Goal: Transaction & Acquisition: Purchase product/service

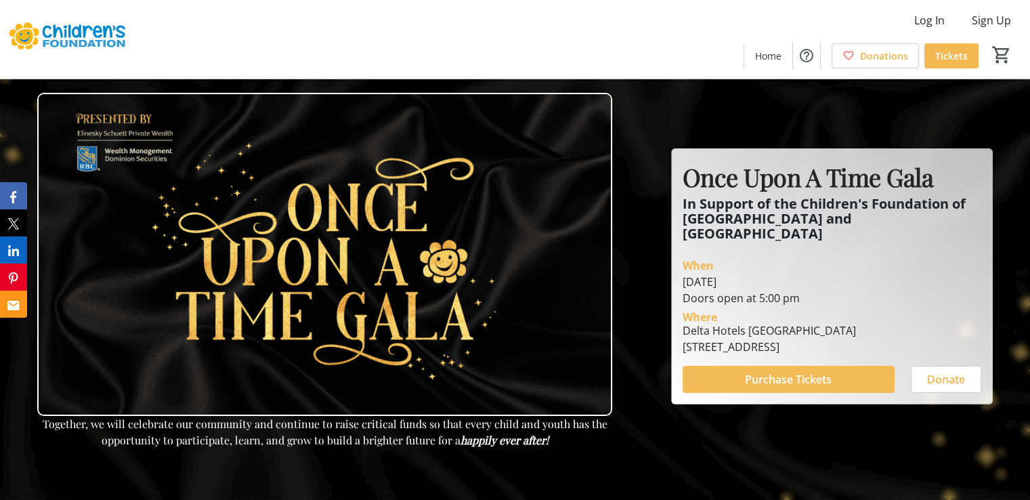
click at [817, 371] on span "Purchase Tickets" at bounding box center [788, 379] width 87 height 16
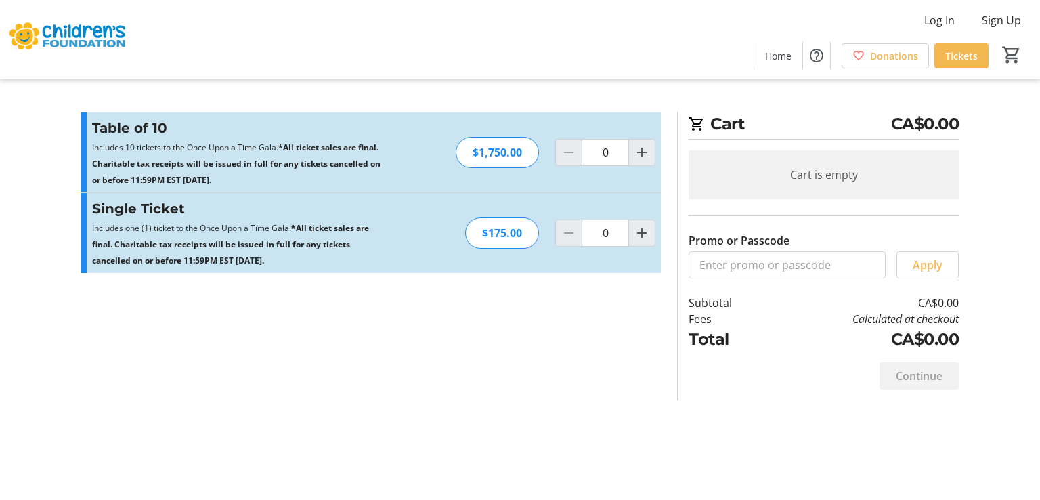
click at [498, 232] on div "$175.00" at bounding box center [502, 232] width 74 height 31
click at [642, 232] on mat-icon "Increment by one" at bounding box center [642, 233] width 16 height 16
type input "1"
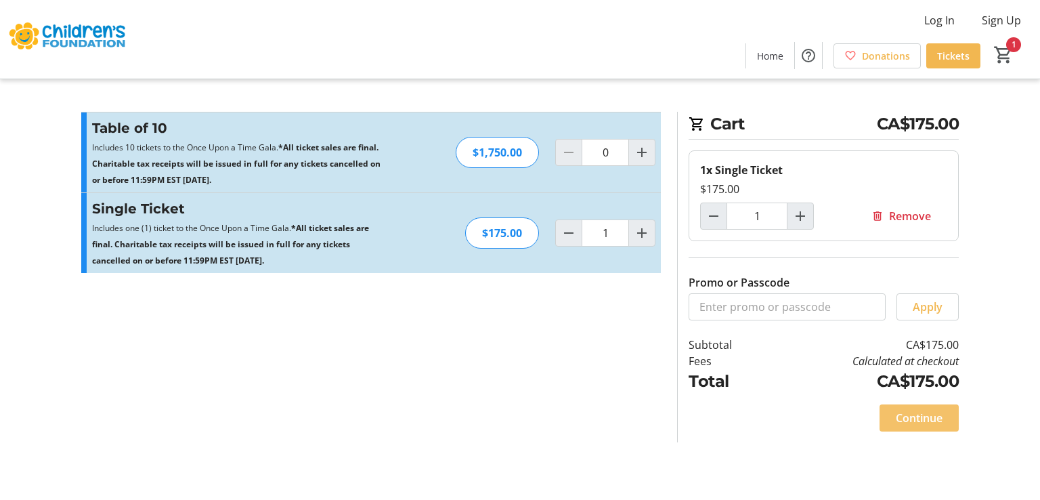
click at [900, 418] on span "Continue" at bounding box center [919, 418] width 47 height 16
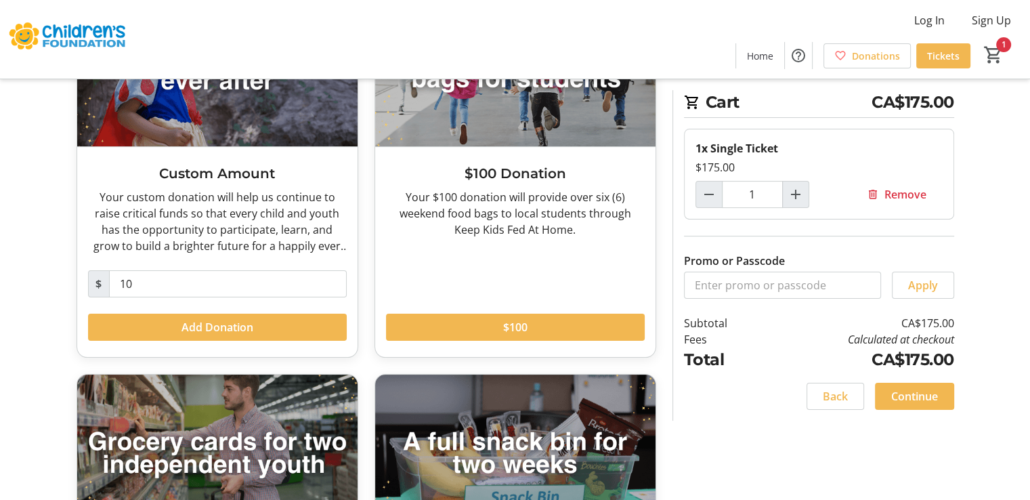
scroll to position [203, 0]
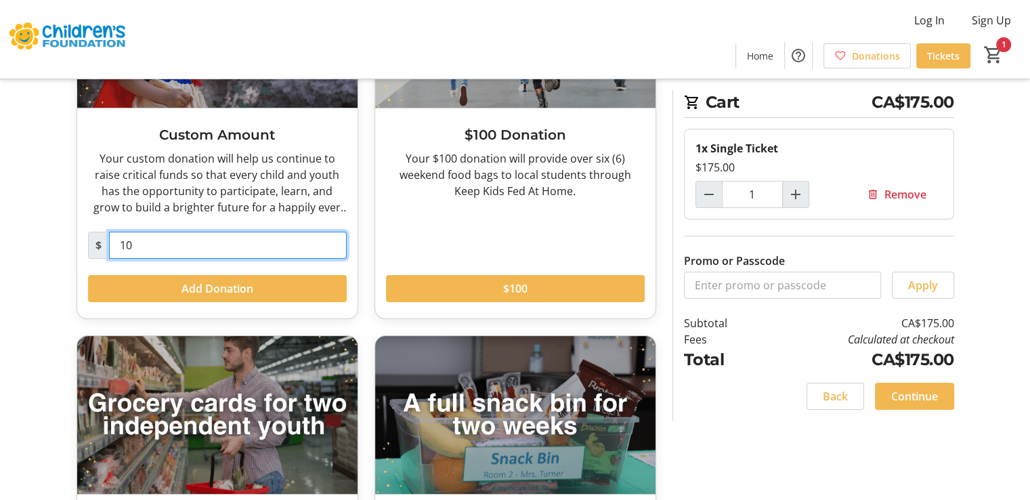
click at [157, 247] on input "10" at bounding box center [228, 245] width 238 height 27
type input "1"
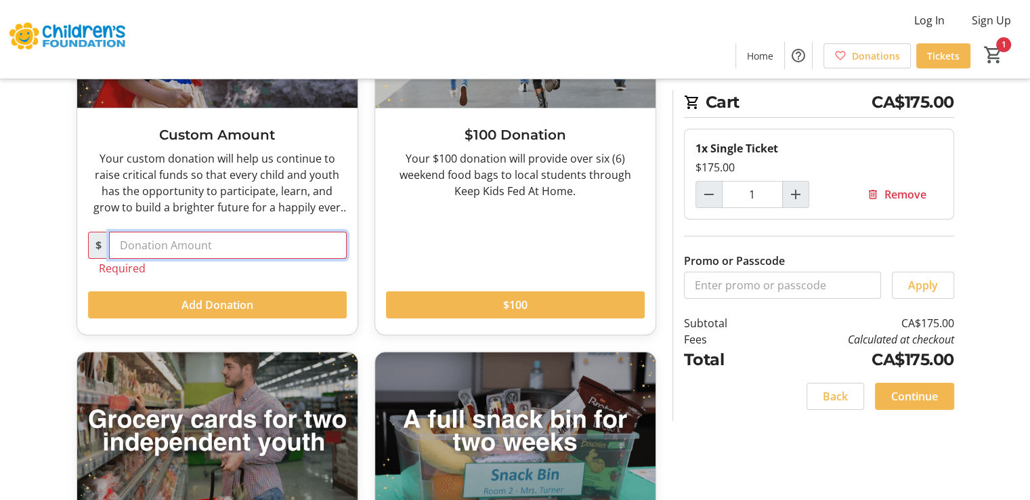
click at [150, 239] on input "text" at bounding box center [228, 245] width 238 height 27
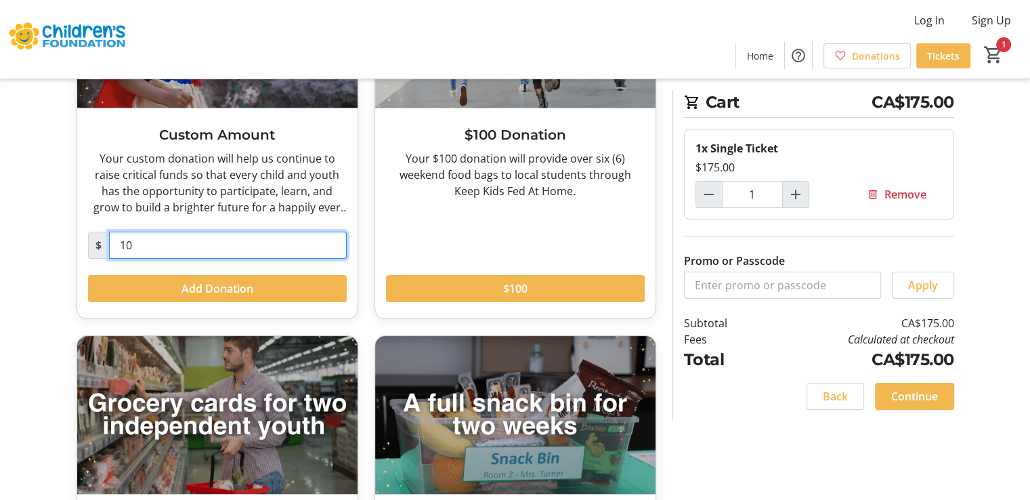
type input "10"
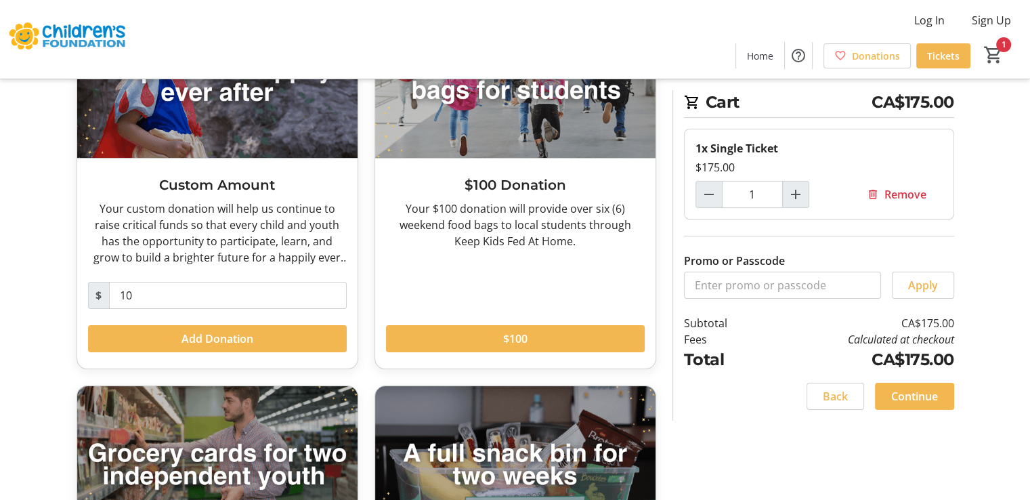
scroll to position [0, 0]
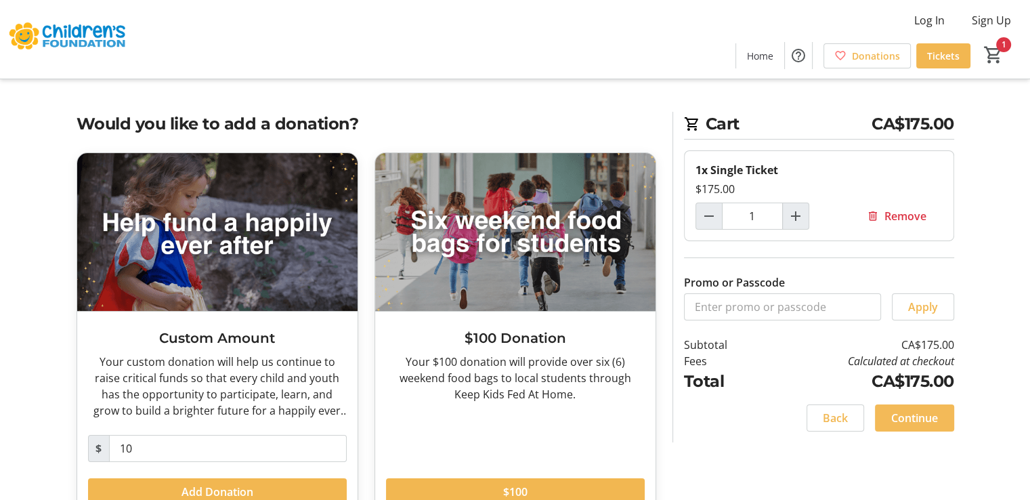
click at [910, 420] on span "Continue" at bounding box center [914, 418] width 47 height 16
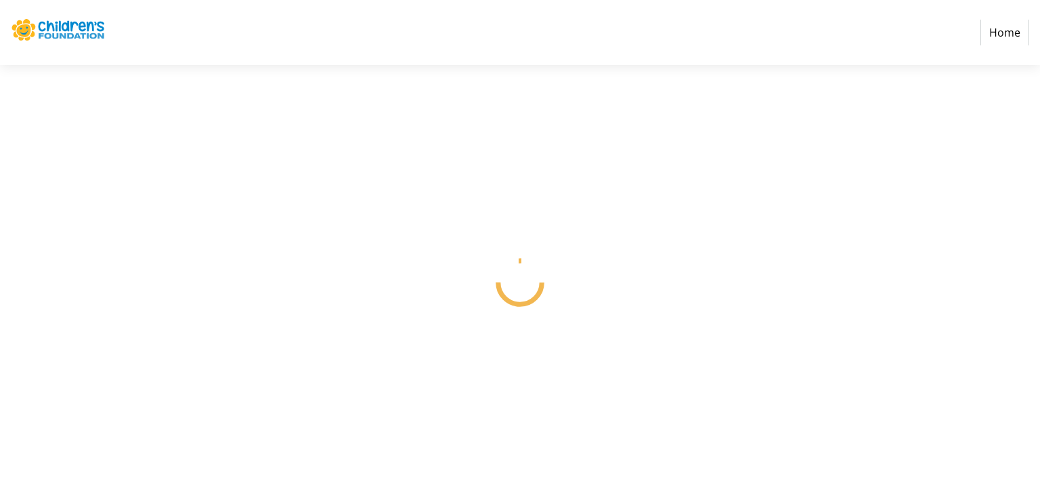
select select
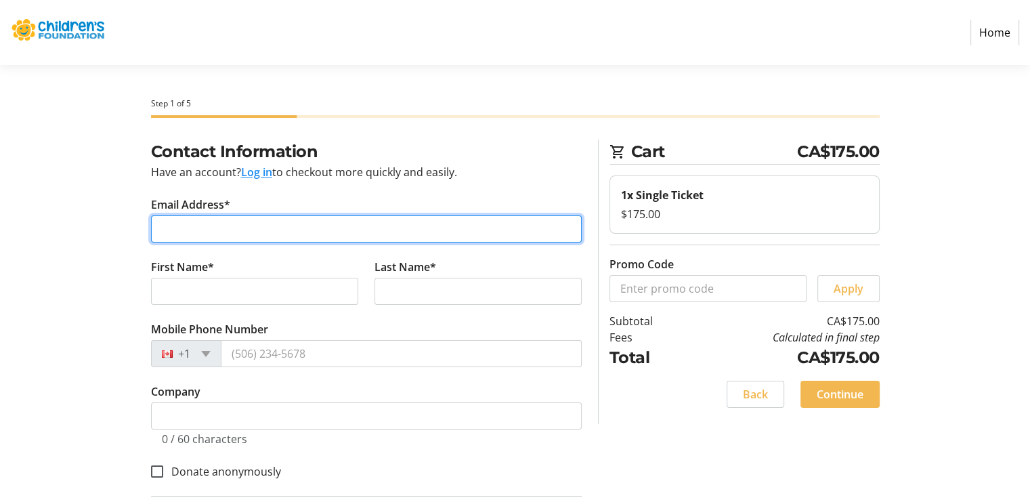
click at [286, 226] on input "Email Address*" at bounding box center [366, 228] width 431 height 27
type input "[PERSON_NAME][EMAIL_ADDRESS][PERSON_NAME][DOMAIN_NAME]"
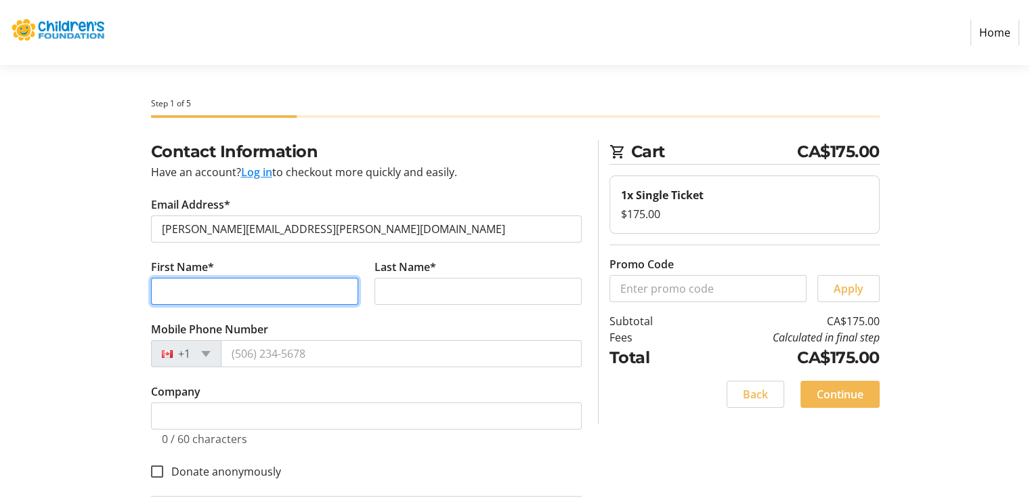
type input "[PERSON_NAME]"
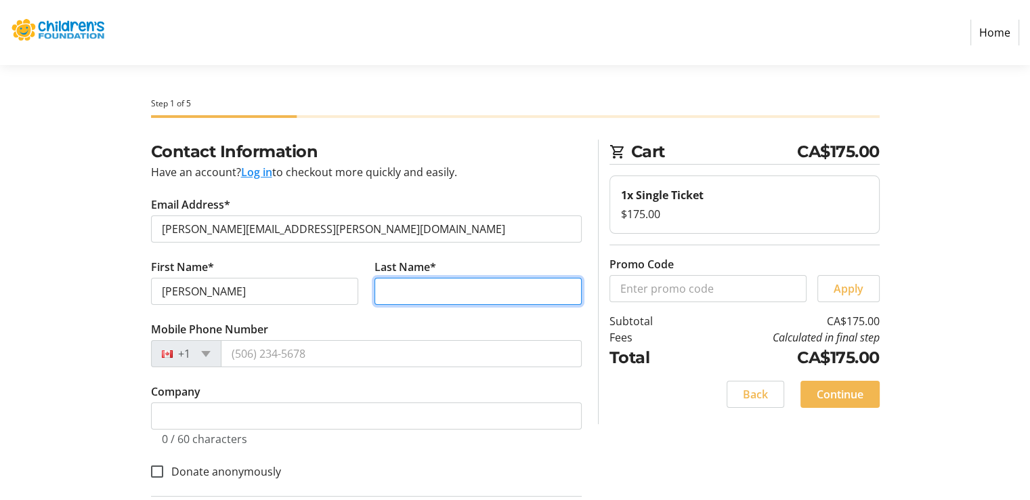
type input "[PERSON_NAME]"
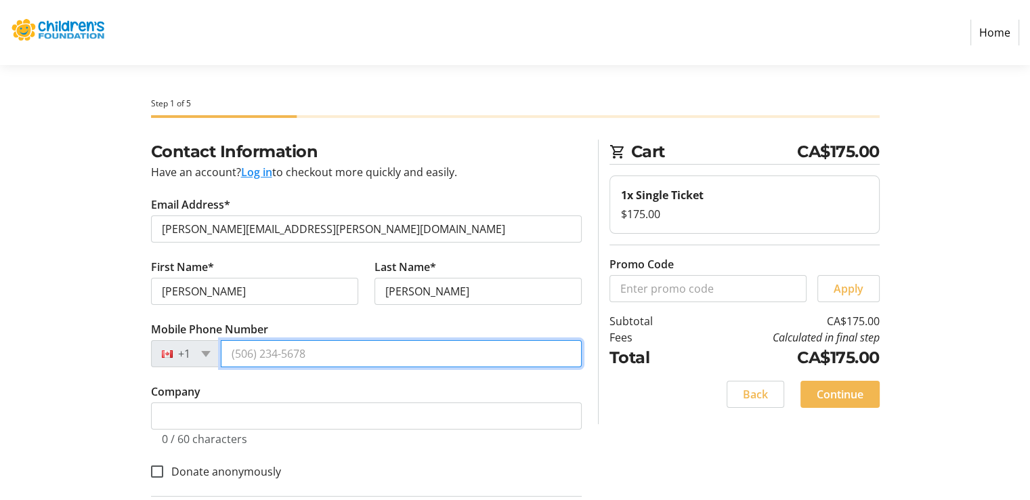
type input "[PHONE_NUMBER]"
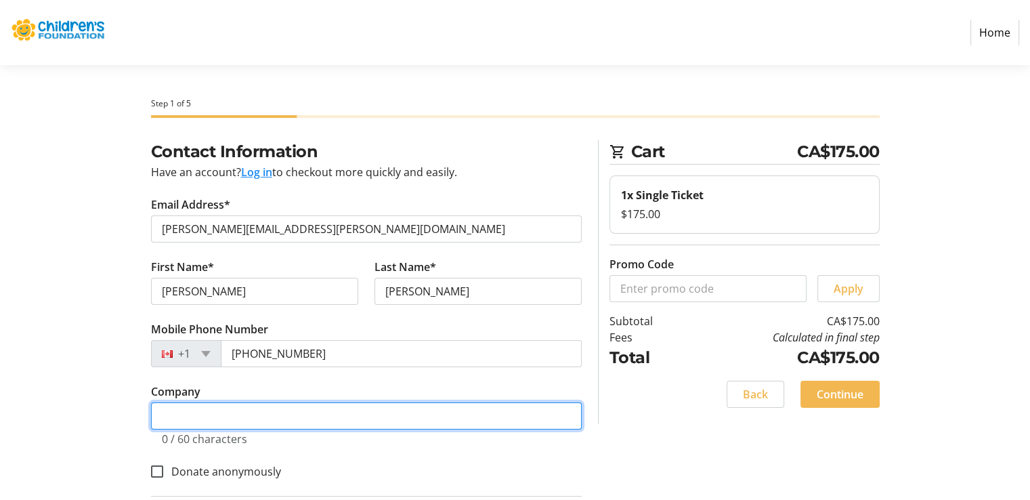
type input "[PERSON_NAME]"
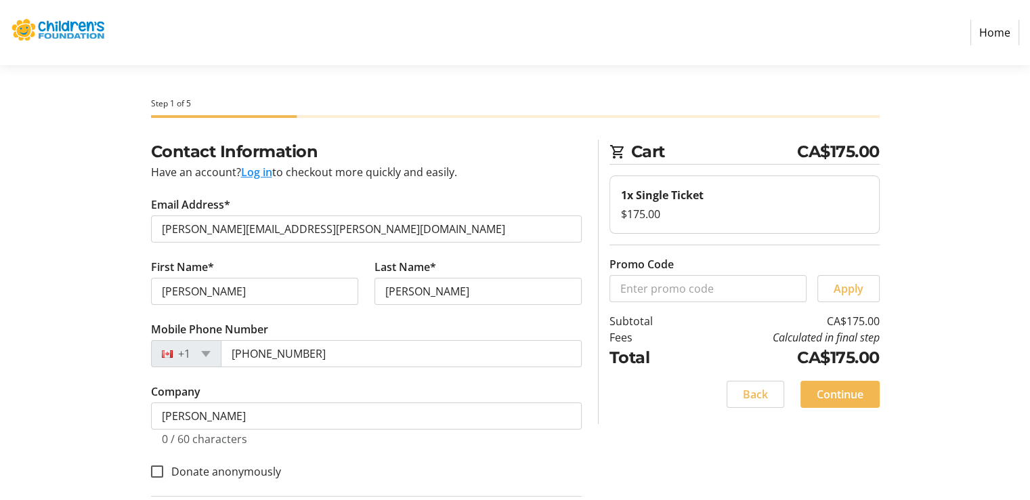
type input "192"
type input "Water"
type input "Guelph - [GEOGRAPHIC_DATA] - [GEOGRAPHIC_DATA]"
type input "N1G 1B2"
select select "CA"
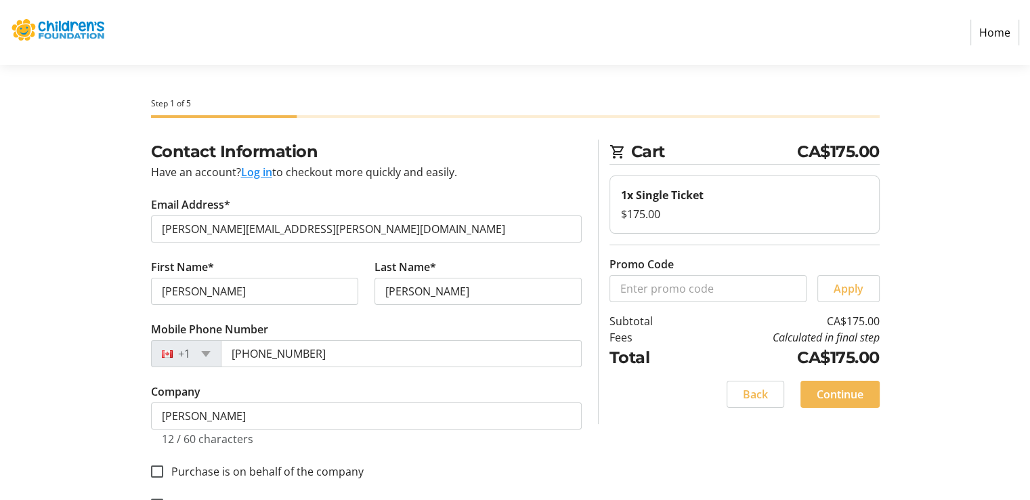
select select "ON"
click at [77, 242] on div "Contact Information Have an account? Log in to checkout more quickly and easily…" at bounding box center [515, 464] width 894 height 651
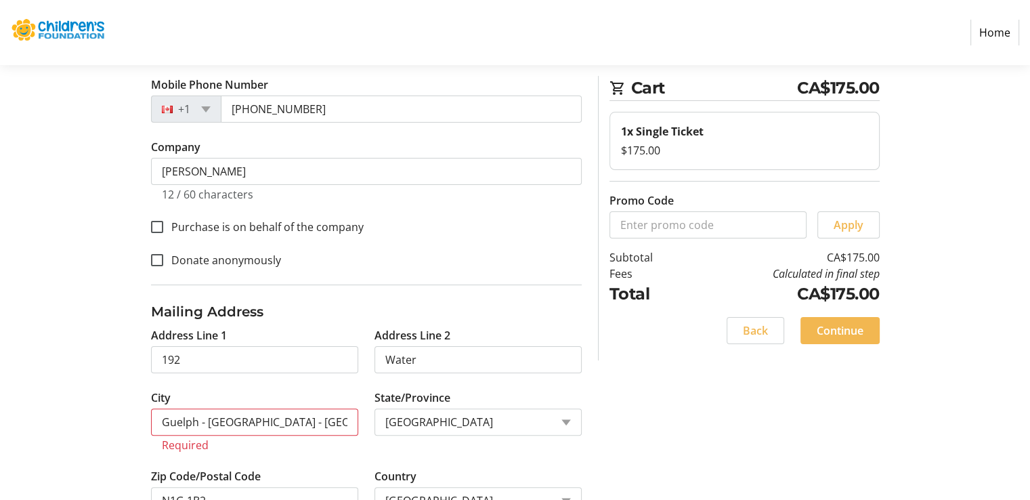
scroll to position [221, 0]
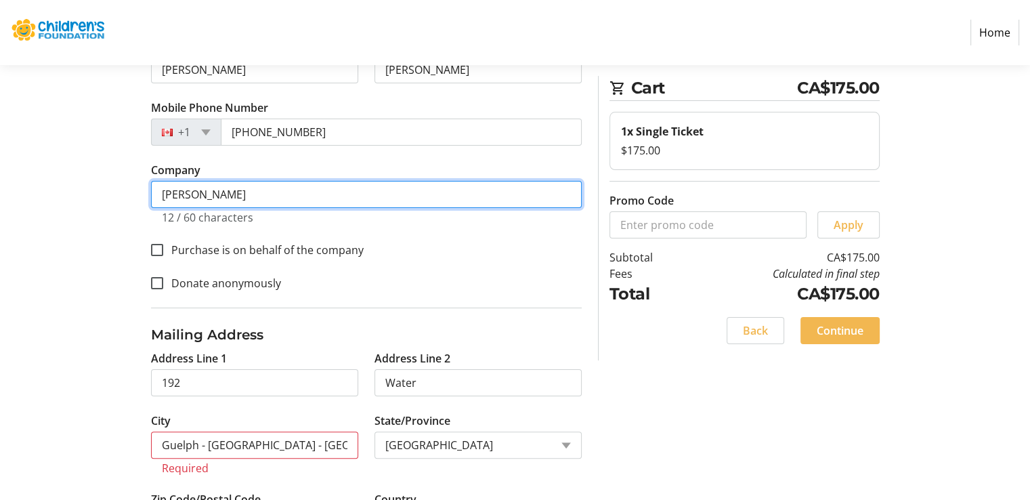
click at [242, 194] on input "[PERSON_NAME]" at bounding box center [366, 194] width 431 height 27
type input "[PERSON_NAME], PREC"
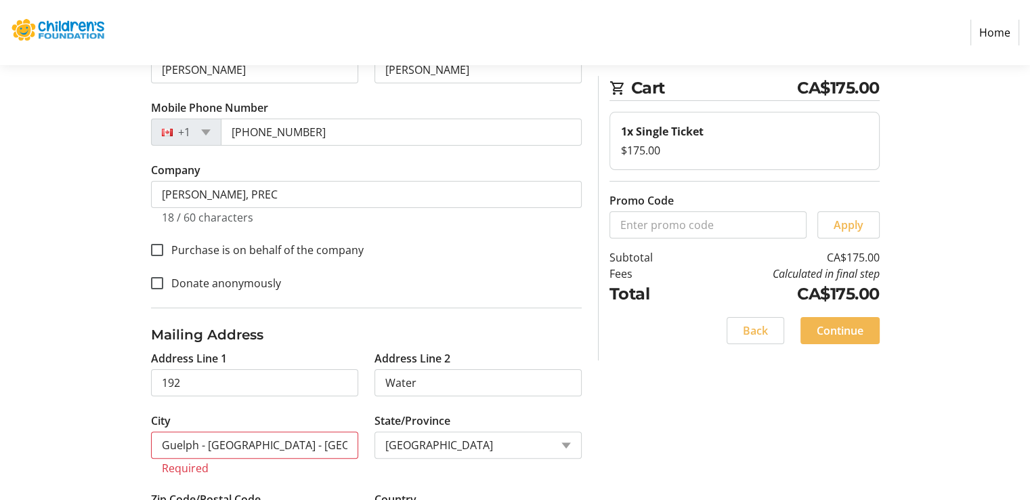
click at [46, 202] on section "Step 1 of 5 Cart CA$175.00 1x Single Ticket $175.00 Promo Code Apply Subtotal C…" at bounding box center [515, 207] width 1030 height 726
click at [157, 246] on input "Purchase is on behalf of the company" at bounding box center [157, 250] width 12 height 12
checkbox input "true"
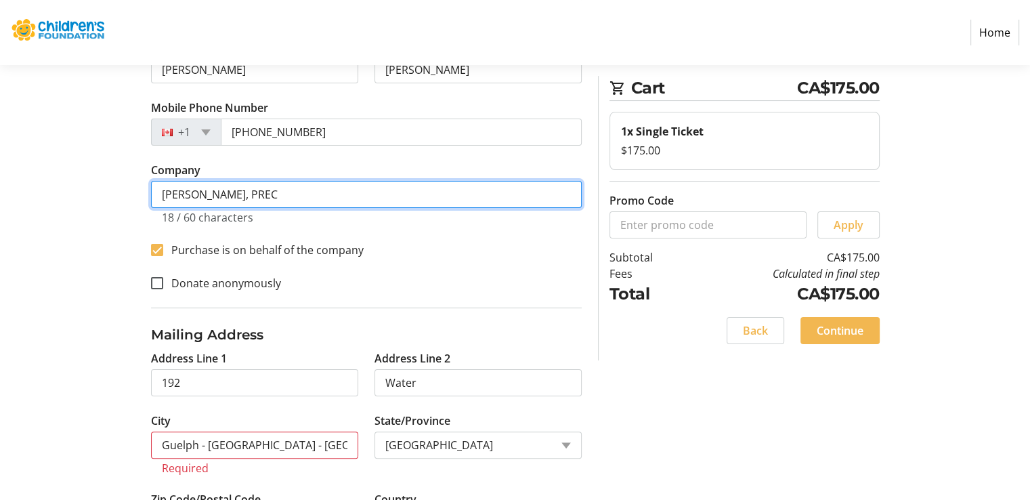
drag, startPoint x: 279, startPoint y: 191, endPoint x: 238, endPoint y: 188, distance: 40.7
click at [238, 188] on input "[PERSON_NAME], PREC" at bounding box center [366, 194] width 431 height 27
drag, startPoint x: 428, startPoint y: 194, endPoint x: 515, endPoint y: 193, distance: 86.7
click at [515, 193] on input "[PERSON_NAME], Realtor® | Chestnut Park Real Estate Agent in" at bounding box center [366, 194] width 431 height 27
type input "[PERSON_NAME], Realtor® | Chestnut Park Real Estate"
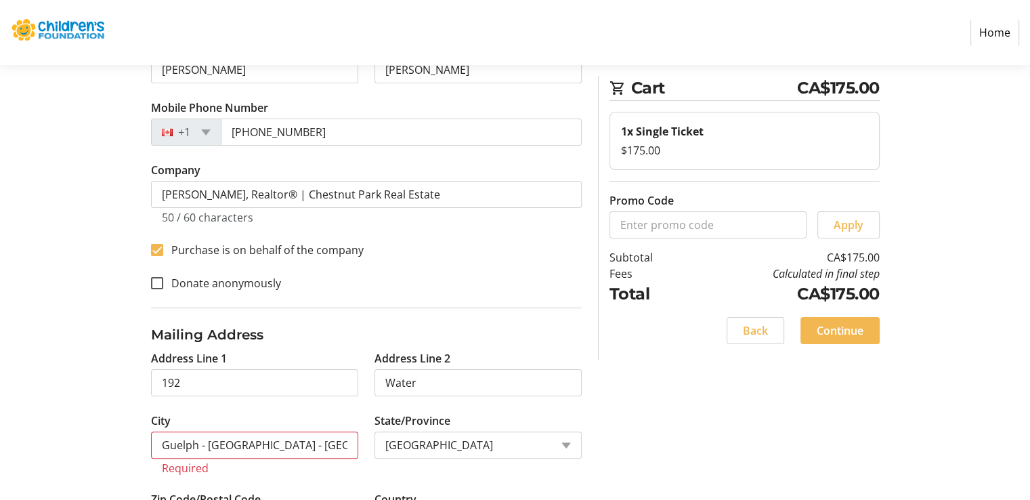
click at [67, 204] on section "Step 1 of 5 Cart CA$175.00 1x Single Ticket $175.00 Promo Code Apply Subtotal C…" at bounding box center [515, 207] width 1030 height 726
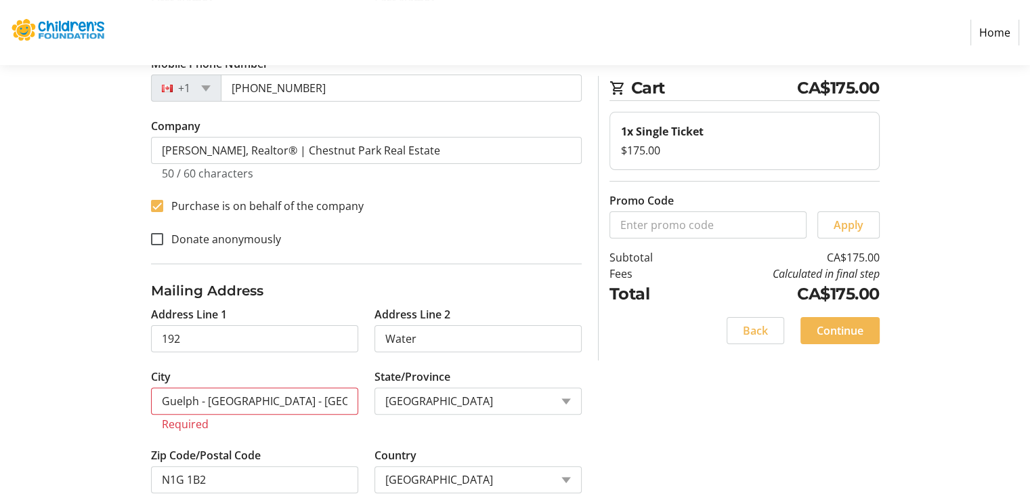
scroll to position [289, 0]
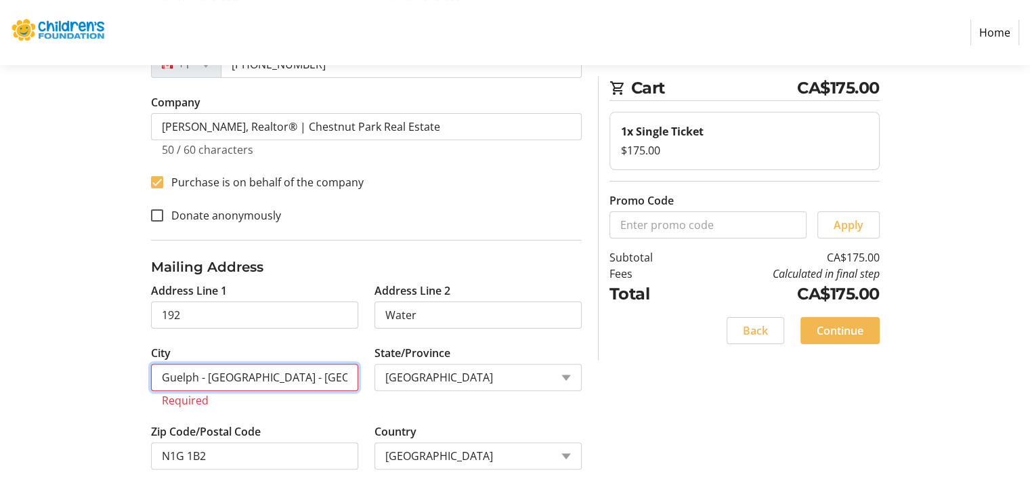
click at [190, 378] on input "Guelph - [GEOGRAPHIC_DATA] - [GEOGRAPHIC_DATA]" at bounding box center [254, 377] width 207 height 27
drag, startPoint x: 206, startPoint y: 379, endPoint x: 343, endPoint y: 374, distance: 136.8
click at [343, 374] on input "Guelph - [GEOGRAPHIC_DATA] - [GEOGRAPHIC_DATA]" at bounding box center [254, 377] width 207 height 27
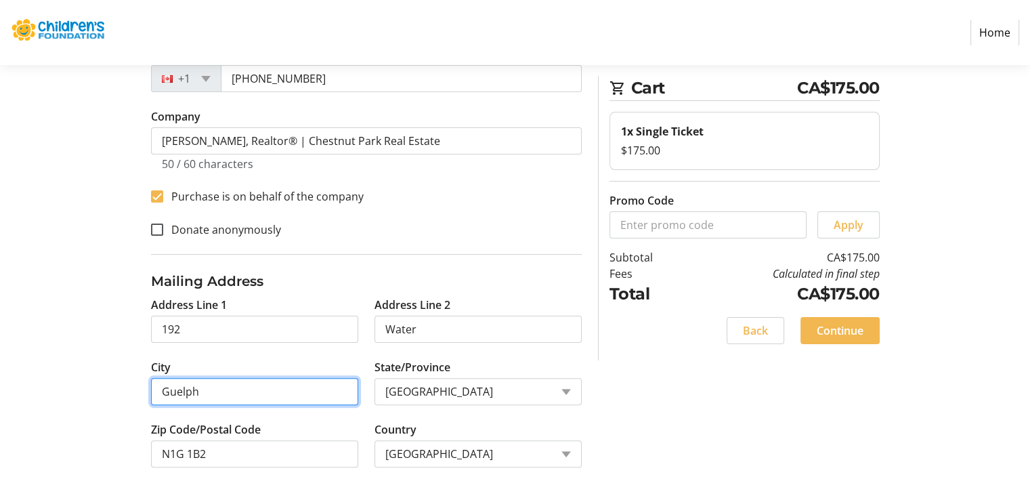
scroll to position [273, 0]
type input "Guelph"
click at [322, 392] on input "Guelph" at bounding box center [254, 393] width 207 height 27
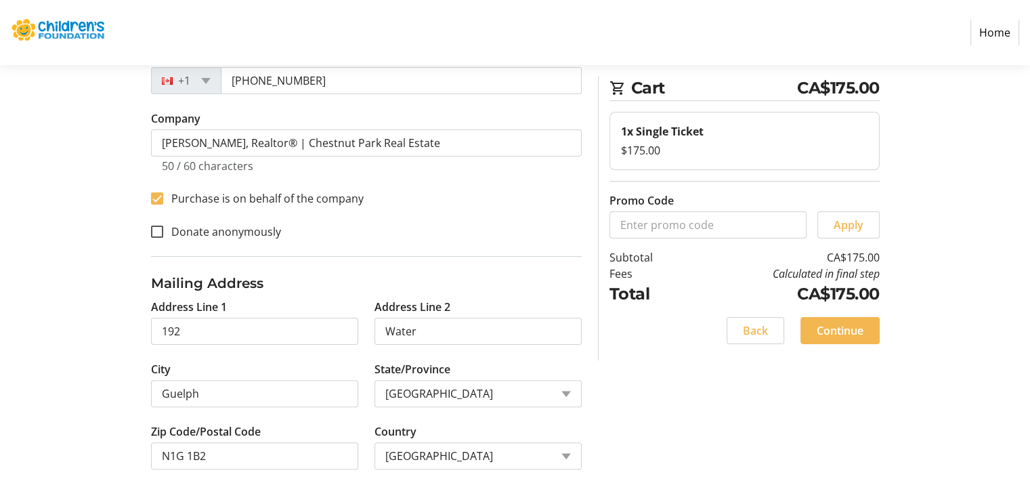
click at [90, 366] on div "Contact Information Have an account? Log in to checkout more quickly and easily…" at bounding box center [515, 184] width 894 height 635
click at [162, 326] on input "192" at bounding box center [254, 331] width 207 height 27
click at [416, 320] on input "Water" at bounding box center [477, 331] width 207 height 27
click at [271, 330] on input "192" at bounding box center [254, 331] width 207 height 27
type input "192"
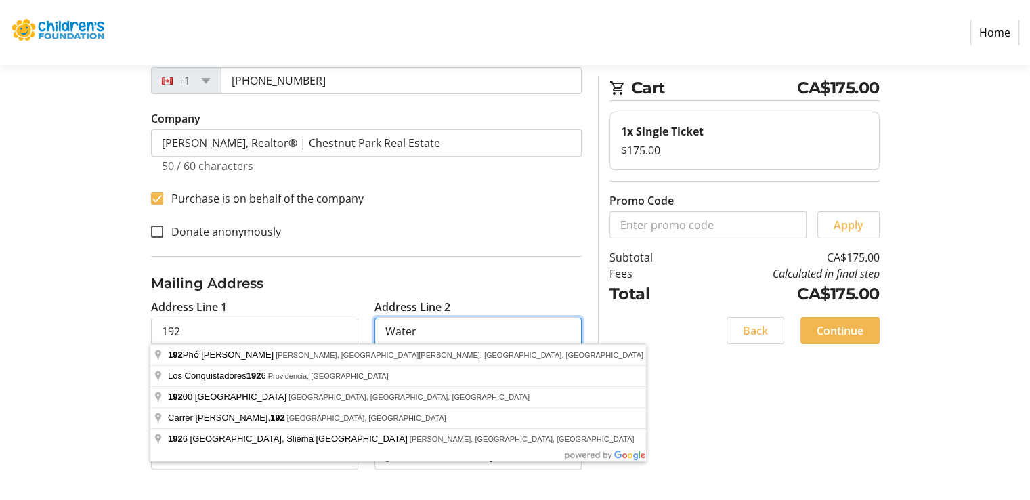
click at [422, 332] on input "Water" at bounding box center [477, 331] width 207 height 27
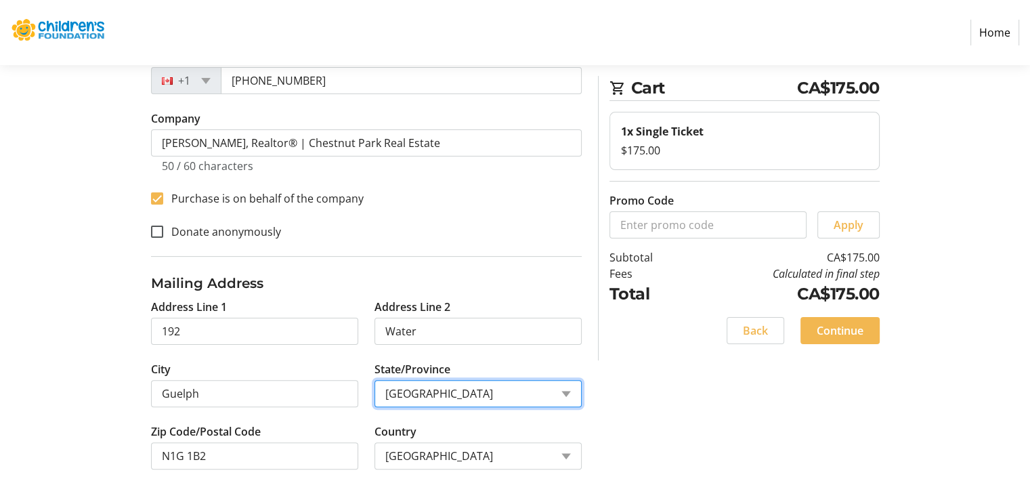
click at [420, 395] on select "State or Province State or Province [GEOGRAPHIC_DATA] [GEOGRAPHIC_DATA] [GEOGRA…" at bounding box center [477, 393] width 207 height 27
click at [427, 393] on select "State or Province State or Province [GEOGRAPHIC_DATA] [GEOGRAPHIC_DATA] [GEOGRA…" at bounding box center [477, 393] width 207 height 27
click at [374, 380] on select "State or Province State or Province [GEOGRAPHIC_DATA] [GEOGRAPHIC_DATA] [GEOGRA…" at bounding box center [477, 393] width 207 height 27
click at [35, 357] on section "Step 1 of 5 Cart CA$175.00 1x Single Ticket $175.00 Promo Code Apply Subtotal C…" at bounding box center [515, 147] width 1030 height 710
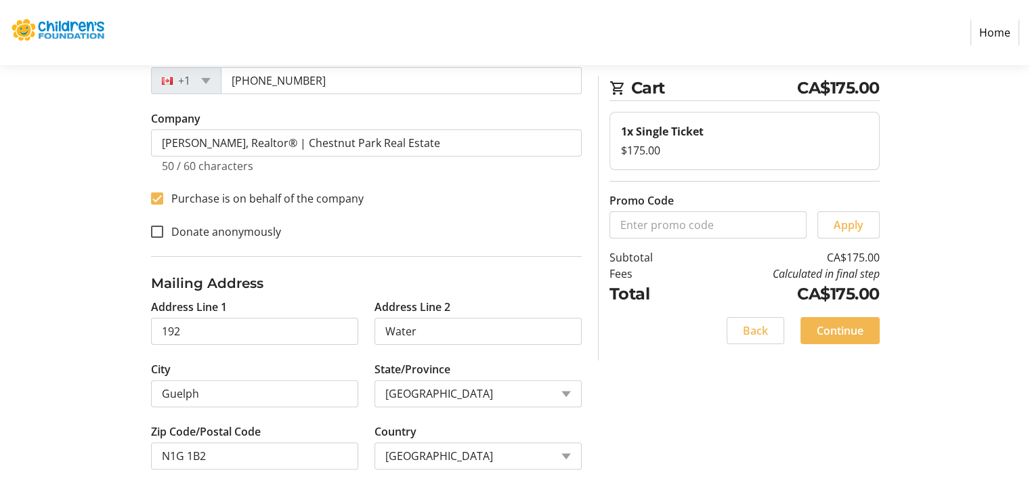
click at [83, 375] on div "Contact Information Have an account? Log in to checkout more quickly and easily…" at bounding box center [515, 184] width 894 height 635
click at [460, 331] on input "Water" at bounding box center [477, 331] width 207 height 27
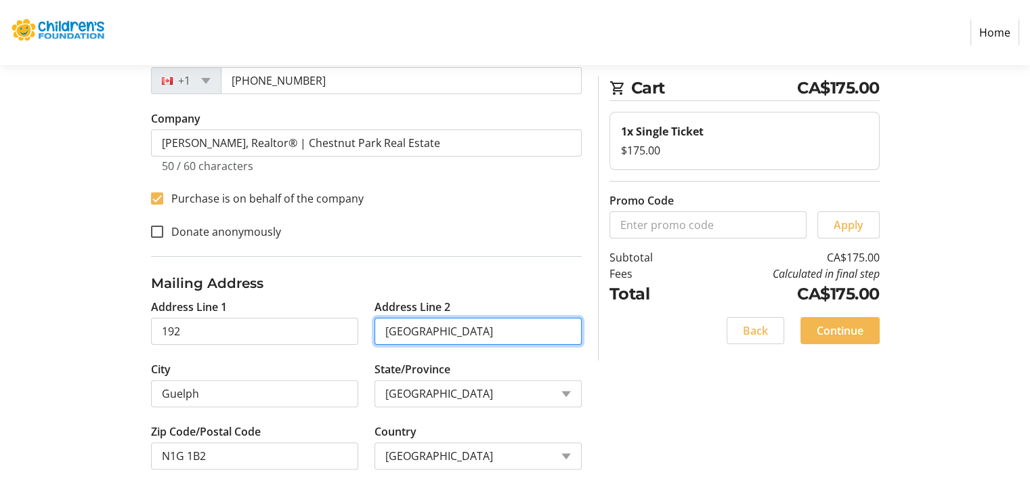
type input "[GEOGRAPHIC_DATA]"
click at [678, 401] on div "Contact Information Have an account? Log in to checkout more quickly and easily…" at bounding box center [515, 184] width 894 height 635
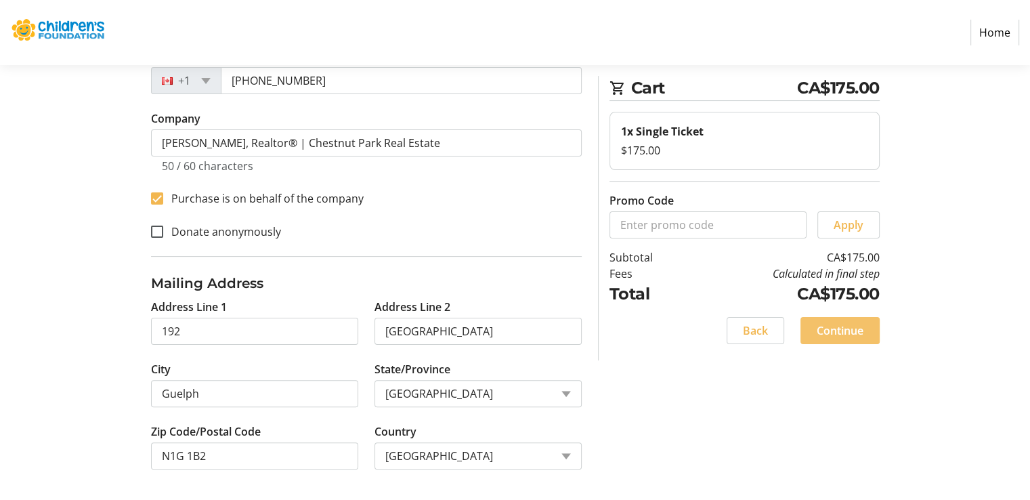
click at [831, 326] on span "Continue" at bounding box center [840, 330] width 47 height 16
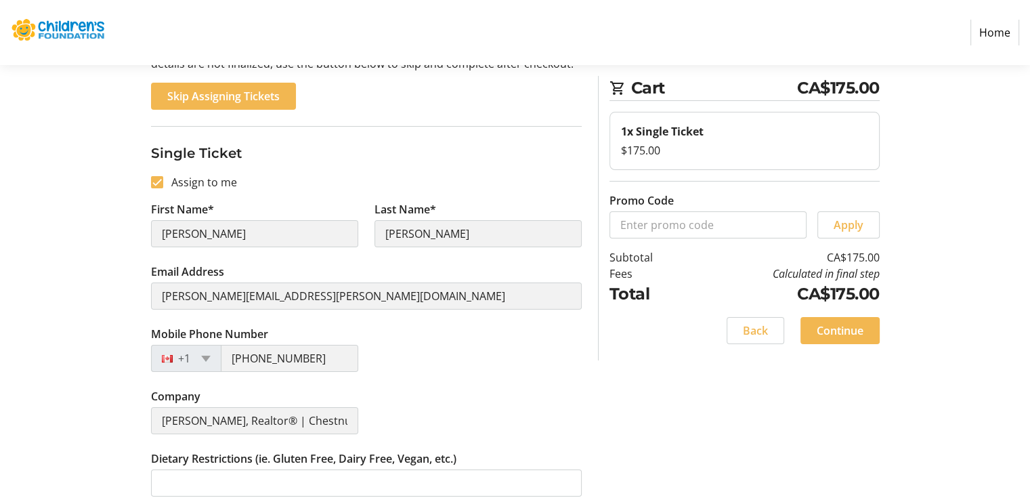
scroll to position [209, 0]
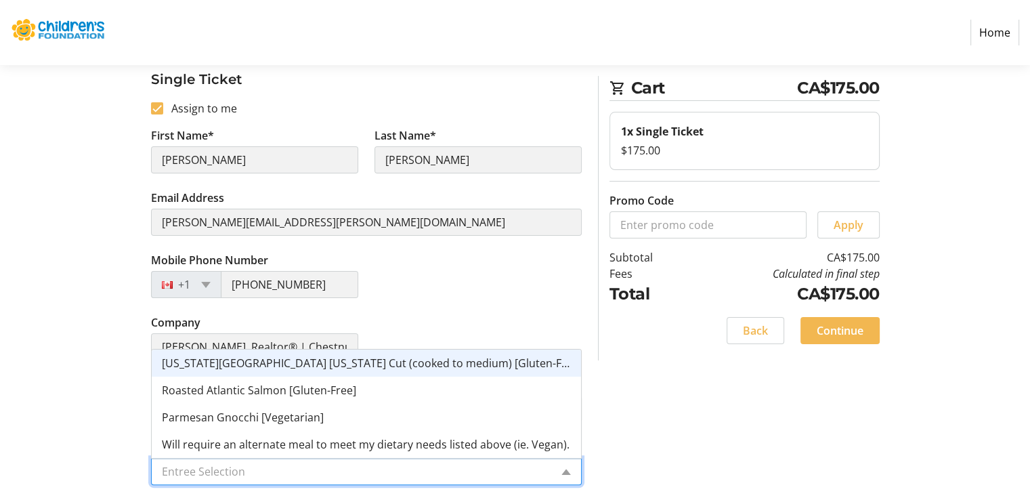
click at [201, 475] on input "Entree Selection" at bounding box center [356, 471] width 389 height 16
click at [290, 364] on span "[US_STATE][GEOGRAPHIC_DATA] [US_STATE] Cut (cooked to medium) [Gluten-Free]" at bounding box center [372, 362] width 420 height 15
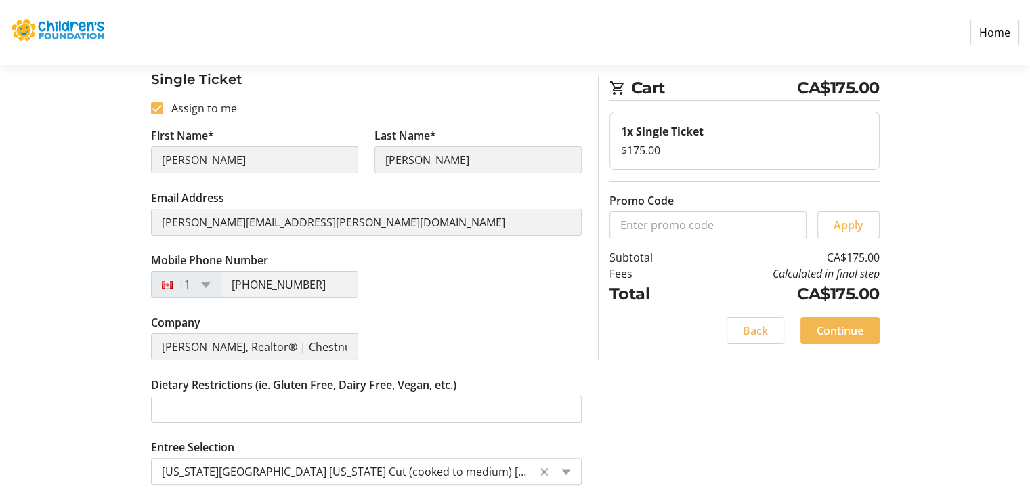
click at [59, 399] on section "Step 2 of 5 Cart CA$175.00 1x Single Ticket $175.00 Promo Code Apply Subtotal C…" at bounding box center [515, 178] width 1030 height 645
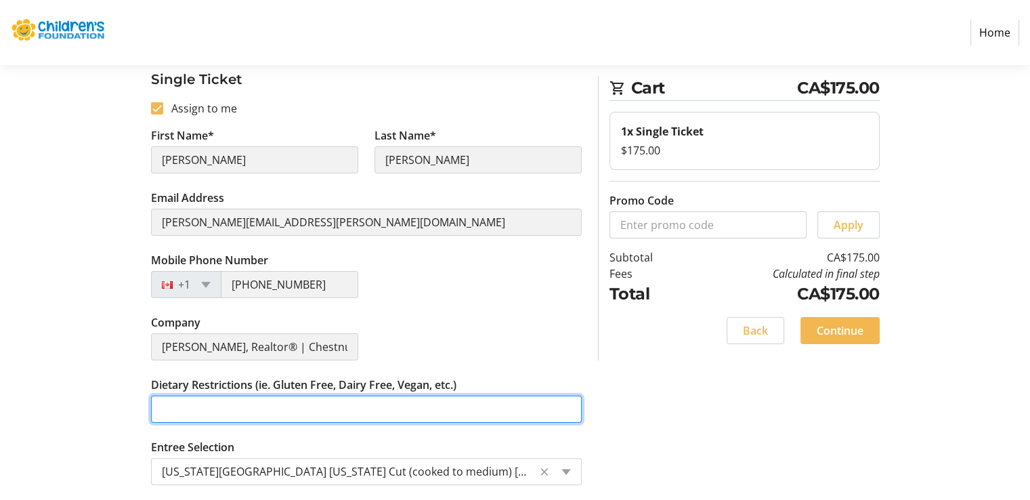
click at [173, 407] on input "Dietary Restrictions (ie. Gluten Free, Dairy Free, Vegan, etc.)" at bounding box center [366, 408] width 431 height 27
type input "N/A"
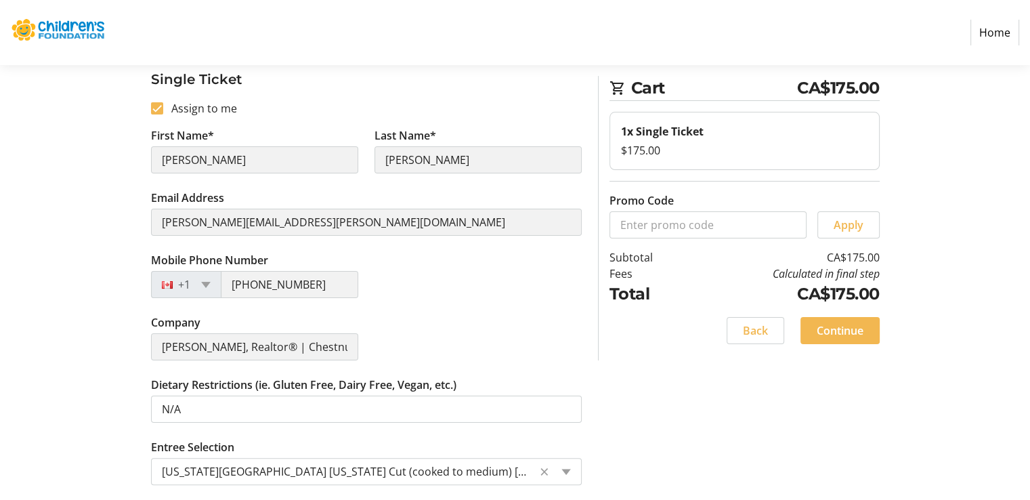
click at [62, 356] on section "Step 2 of 5 Cart CA$175.00 1x Single Ticket $175.00 Promo Code Apply Subtotal C…" at bounding box center [515, 178] width 1030 height 645
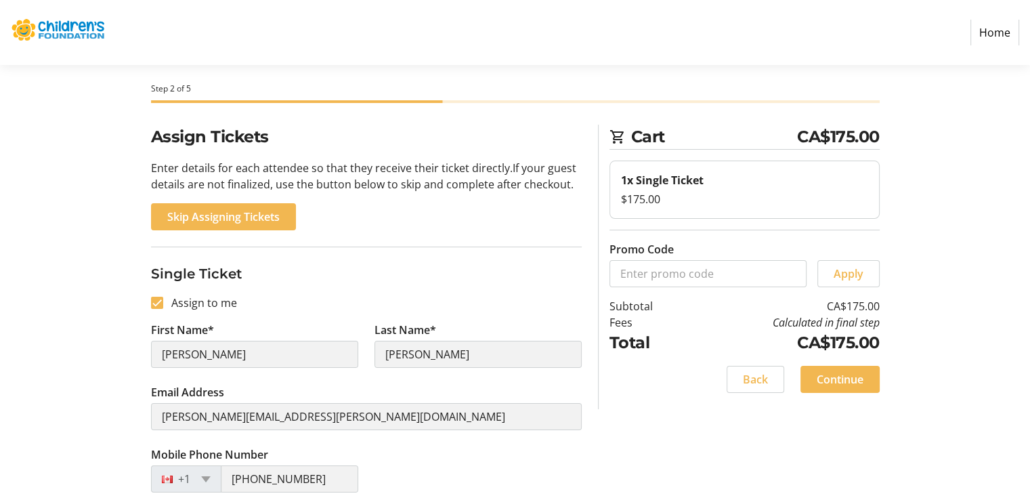
scroll to position [0, 0]
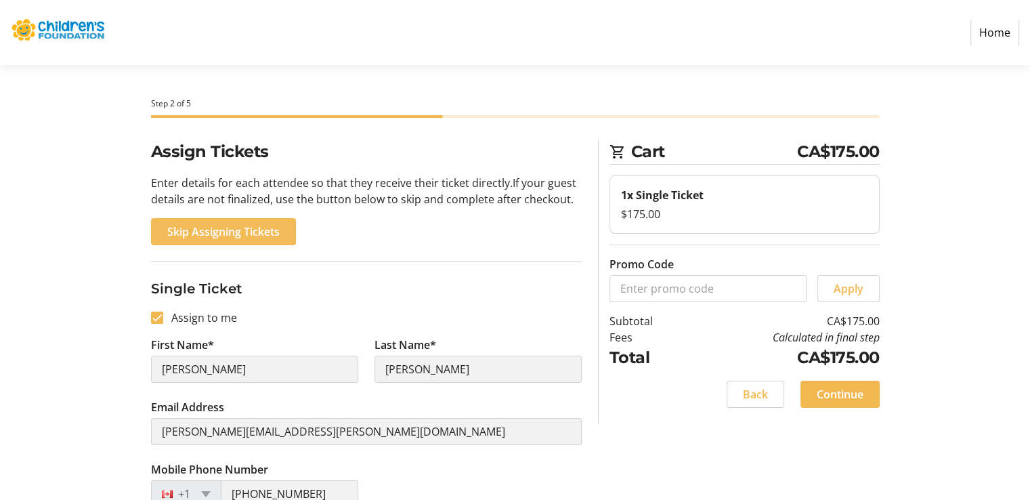
click at [177, 228] on span "Skip Assigning Tickets" at bounding box center [223, 231] width 112 height 16
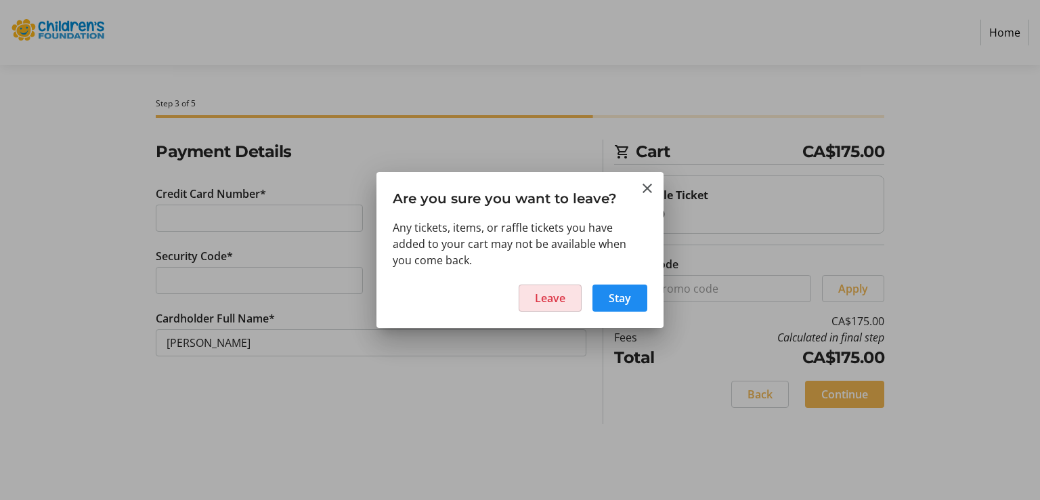
click at [548, 299] on span "Leave" at bounding box center [550, 298] width 30 height 16
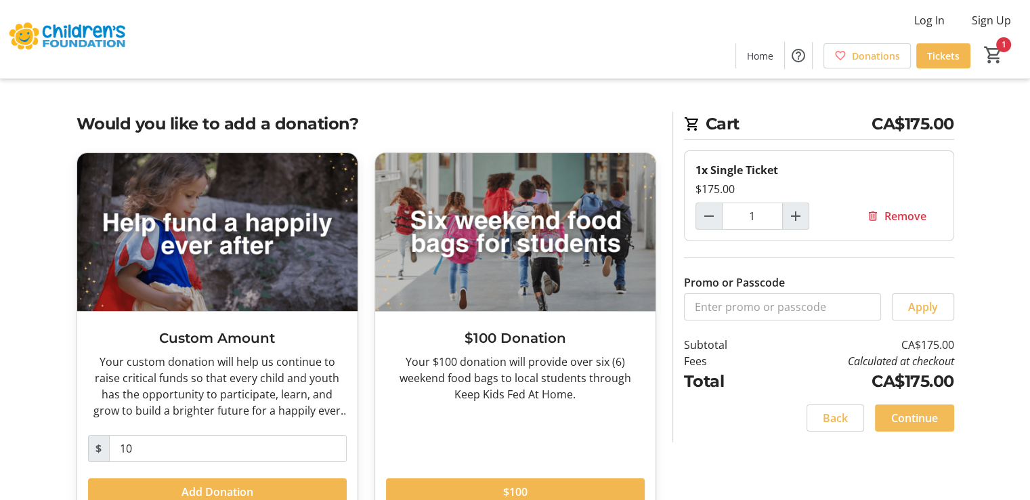
click at [906, 413] on span "Continue" at bounding box center [914, 418] width 47 height 16
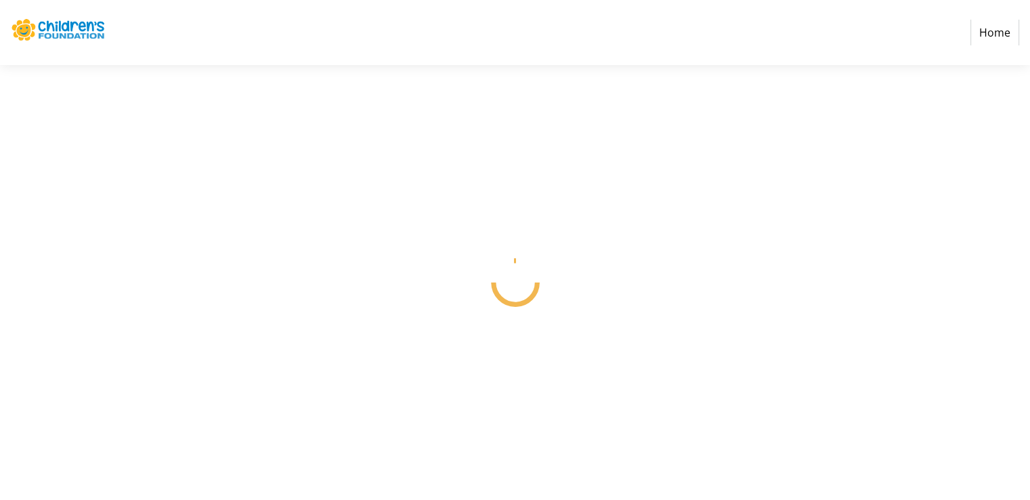
select select
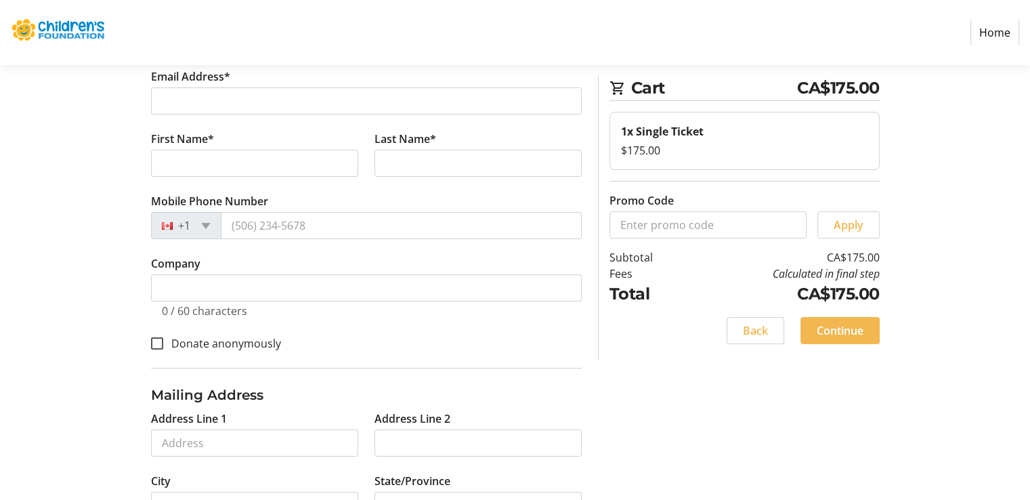
scroll to position [135, 0]
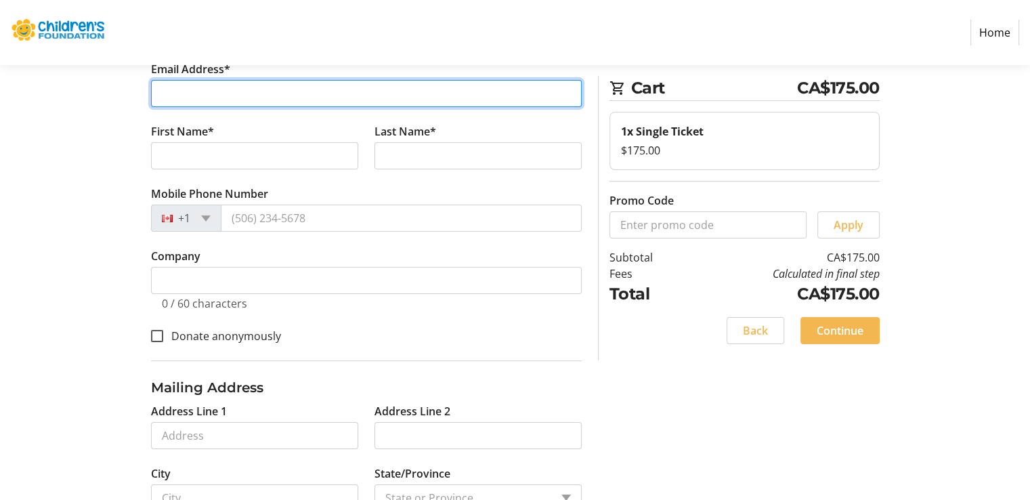
click at [165, 87] on input "Email Address*" at bounding box center [366, 93] width 431 height 27
type input "[PERSON_NAME][EMAIL_ADDRESS][PERSON_NAME][DOMAIN_NAME]"
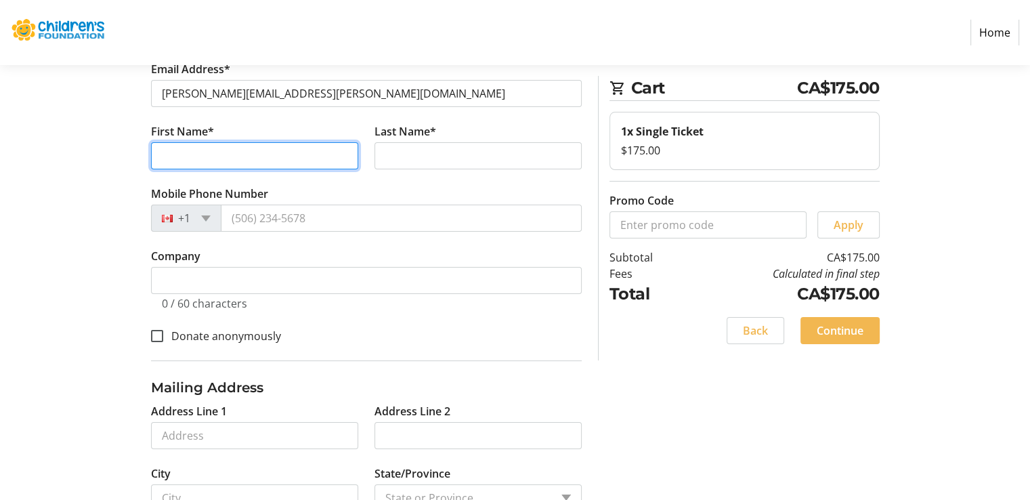
type input "[PERSON_NAME]"
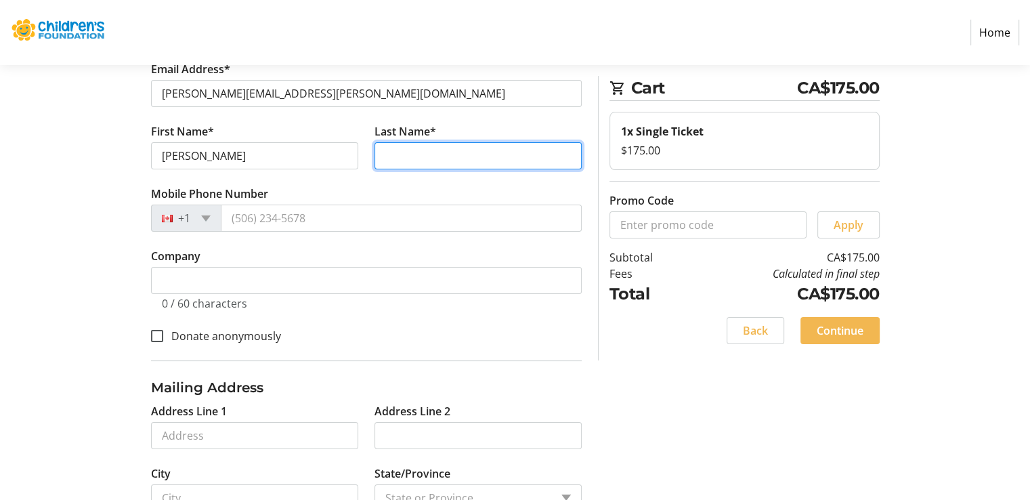
type input "Realtor®"
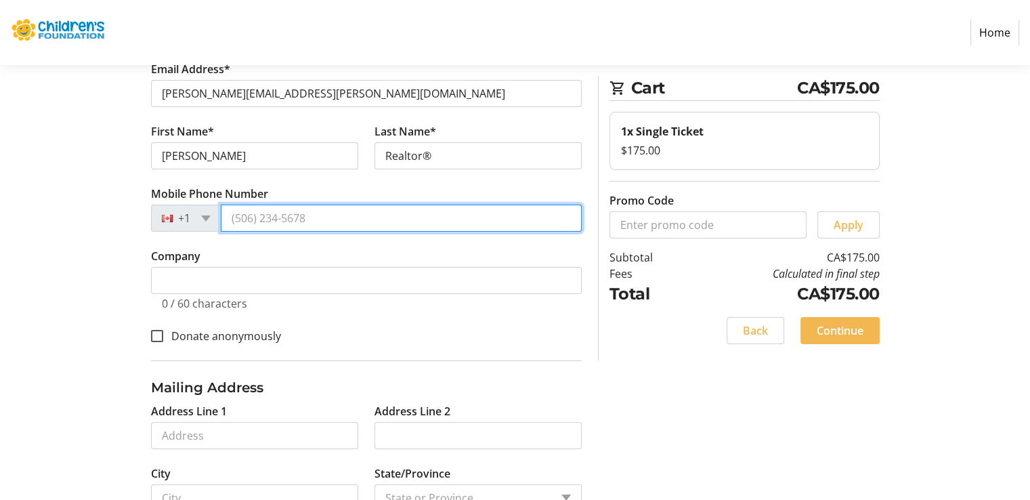
type input "[PHONE_NUMBER]"
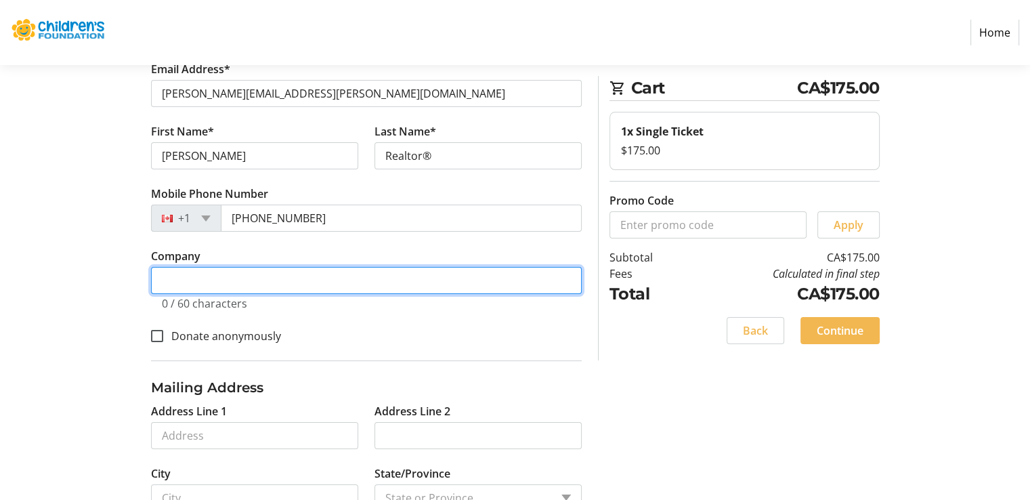
type input "[PERSON_NAME], Realtor® | Chestnut Park Real Estate Agent in"
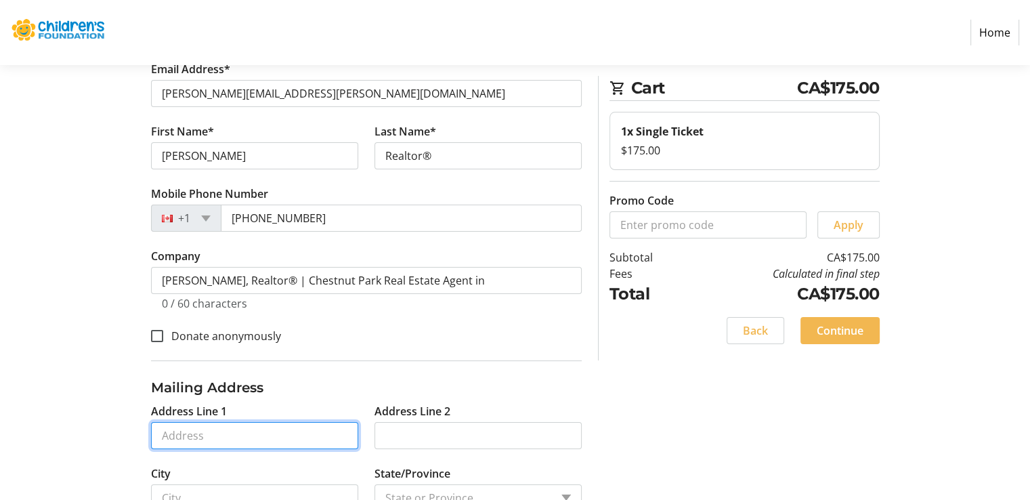
type input "[STREET_ADDRESS][PERSON_NAME]"
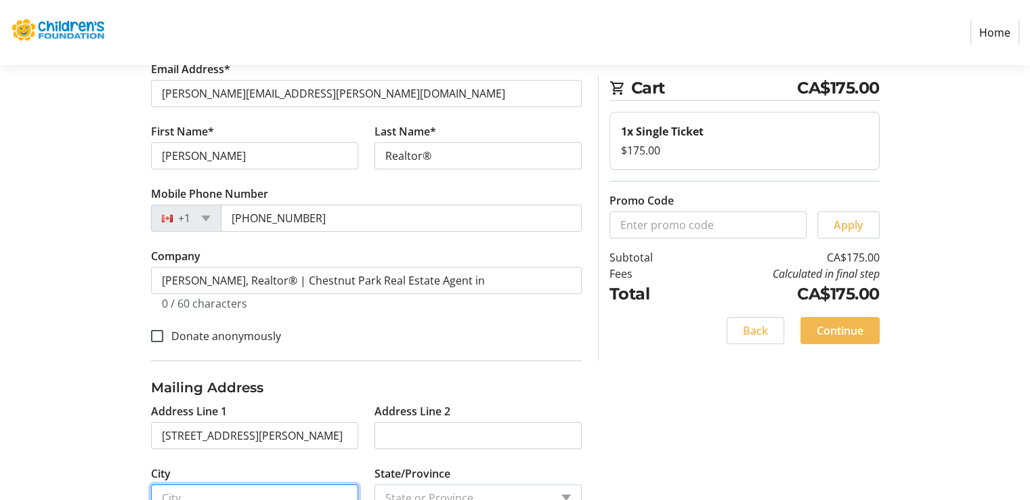
type input "Guelph"
type input "N1G 0E5"
select select "CA"
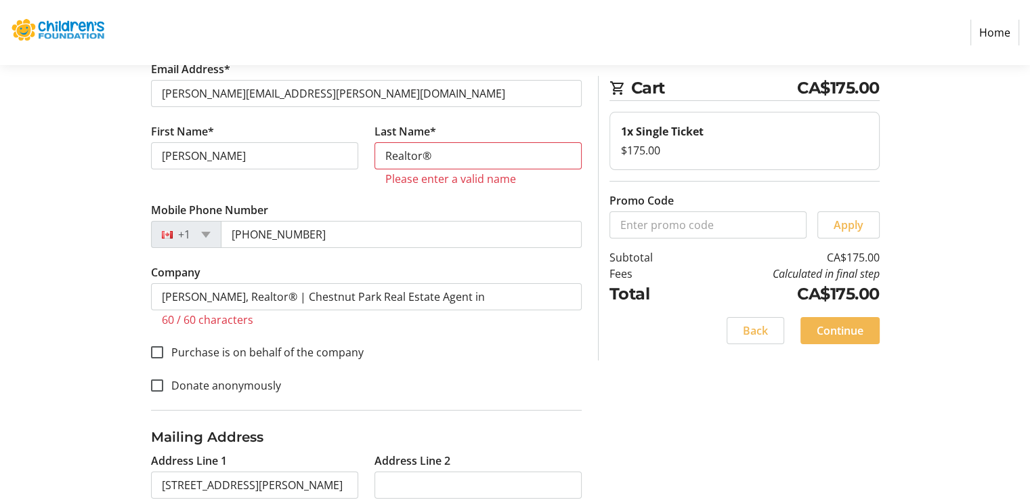
select select "ON"
click at [195, 96] on input "[PERSON_NAME][EMAIL_ADDRESS][PERSON_NAME][DOMAIN_NAME]" at bounding box center [366, 93] width 431 height 27
click at [195, 95] on input "[PERSON_NAME][EMAIL_ADDRESS][PERSON_NAME][DOMAIN_NAME]" at bounding box center [366, 93] width 431 height 27
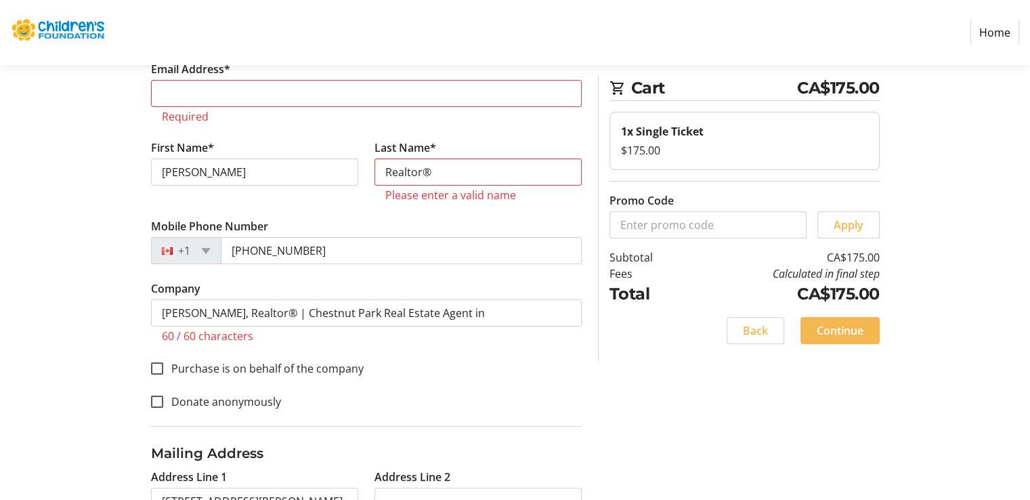
click at [195, 96] on input "Email Address*" at bounding box center [366, 93] width 431 height 27
click at [195, 97] on input "Email Address*" at bounding box center [366, 93] width 431 height 27
type input "[PERSON_NAME][EMAIL_ADDRESS][PERSON_NAME][DOMAIN_NAME]"
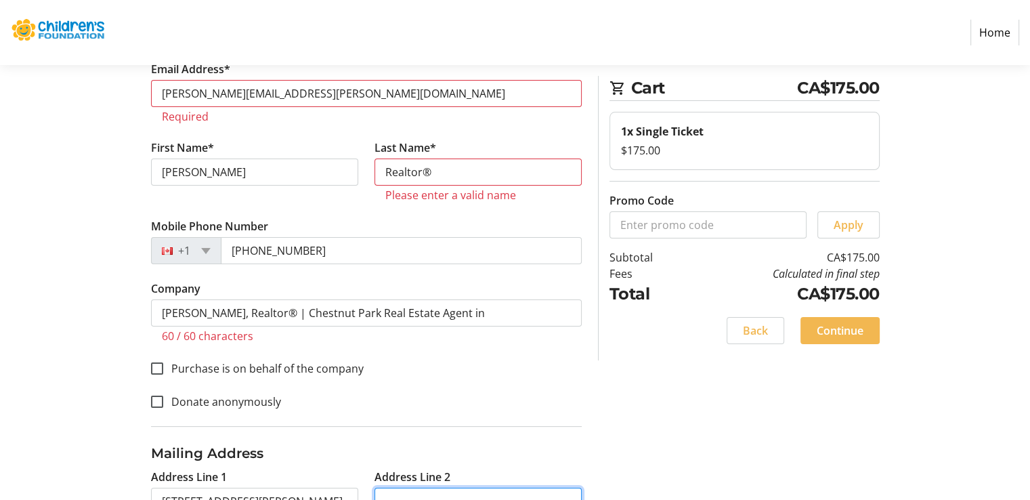
type input "Water"
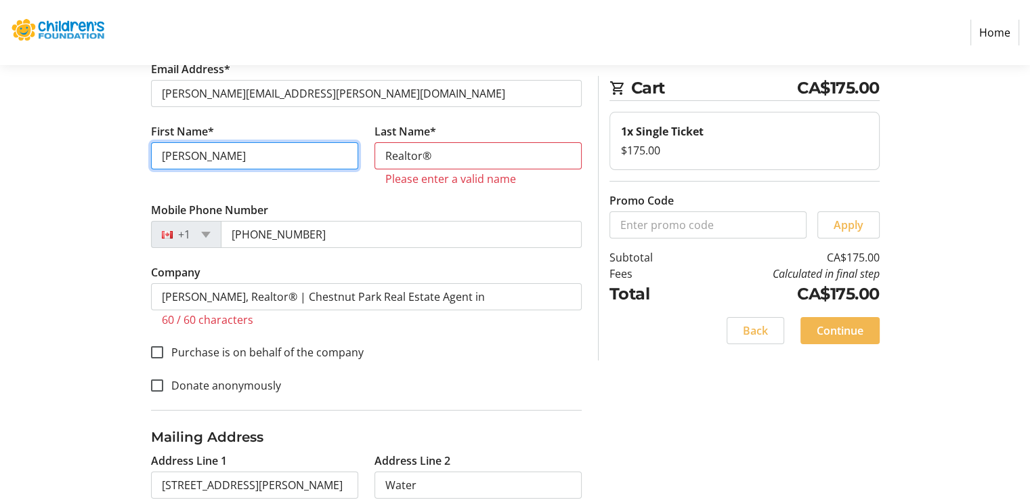
click at [214, 158] on input "[PERSON_NAME]" at bounding box center [254, 155] width 207 height 27
type input "[PERSON_NAME]"
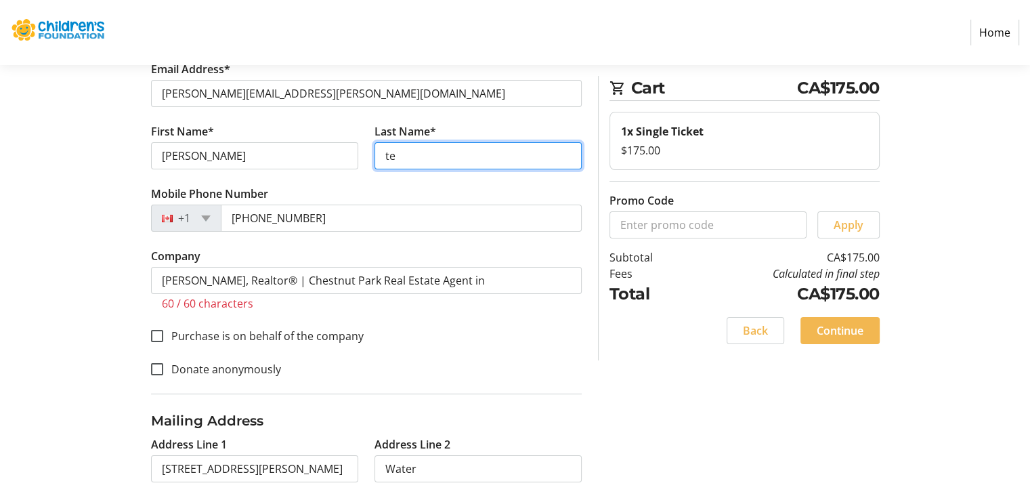
type input "t"
type input "[PERSON_NAME]"
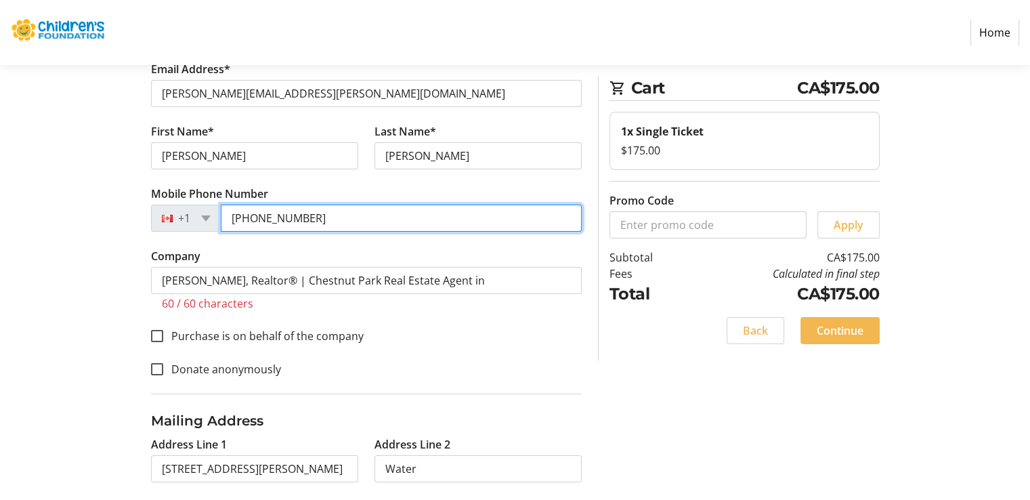
click at [329, 221] on input "[PHONE_NUMBER]" at bounding box center [401, 217] width 361 height 27
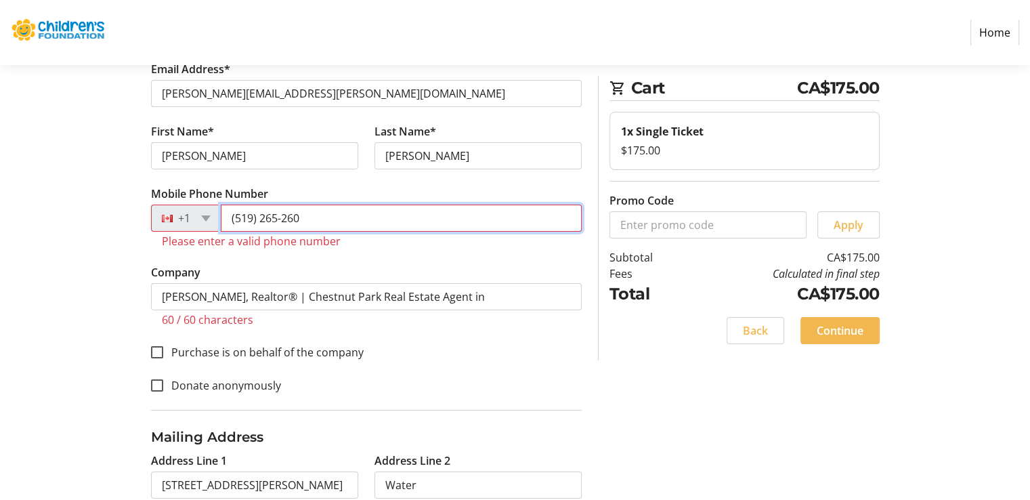
type input "[PHONE_NUMBER]"
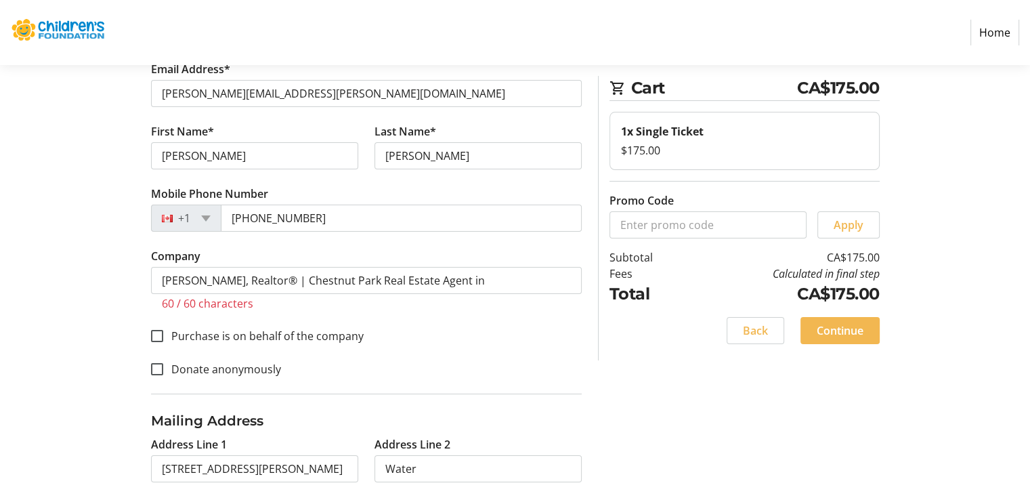
click at [97, 280] on div "Contact Information Have an account? Log in to checkout more quickly and easily…" at bounding box center [515, 321] width 894 height 635
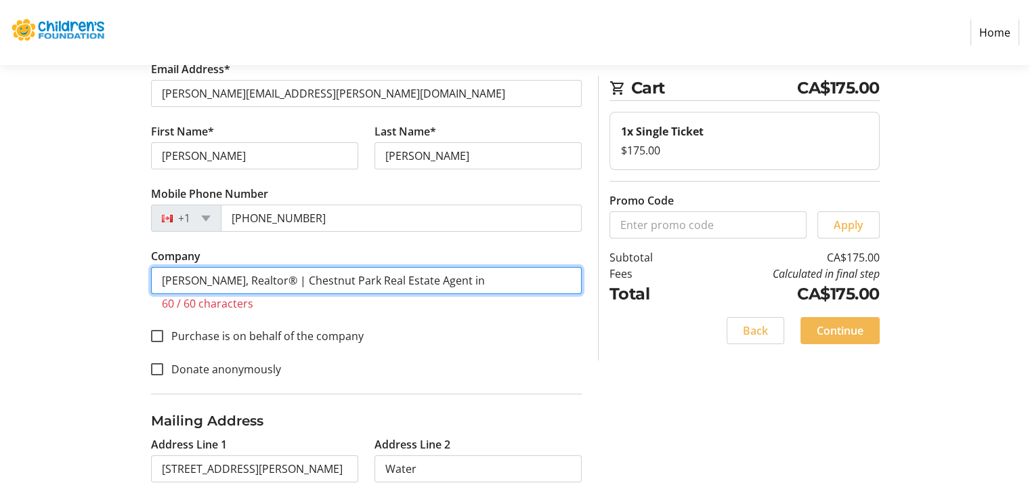
drag, startPoint x: 394, startPoint y: 278, endPoint x: 517, endPoint y: 277, distance: 122.6
click at [517, 277] on input "[PERSON_NAME], Realtor® | Chestnut Park Real Estate Agent in" at bounding box center [366, 280] width 431 height 27
type input "[PERSON_NAME], Realtor® | Chestnut Park Real Estate"
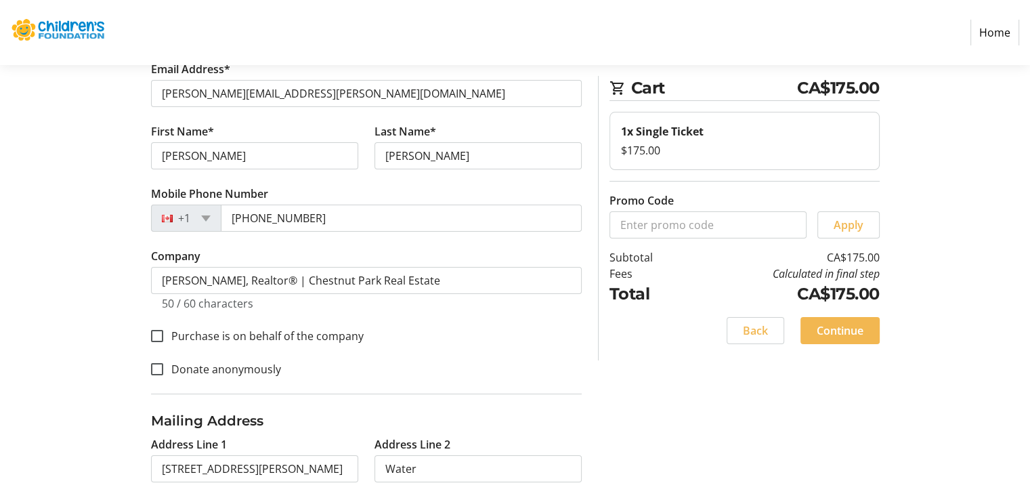
click at [77, 227] on div "Contact Information Have an account? Log in to checkout more quickly and easily…" at bounding box center [515, 321] width 894 height 635
click at [154, 332] on input "Purchase is on behalf of the company" at bounding box center [157, 336] width 12 height 12
checkbox input "true"
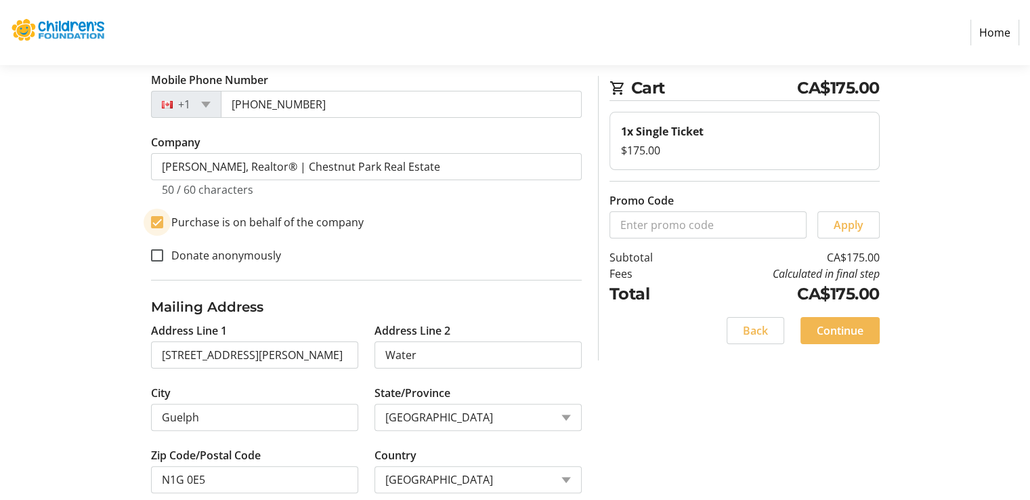
scroll to position [273, 0]
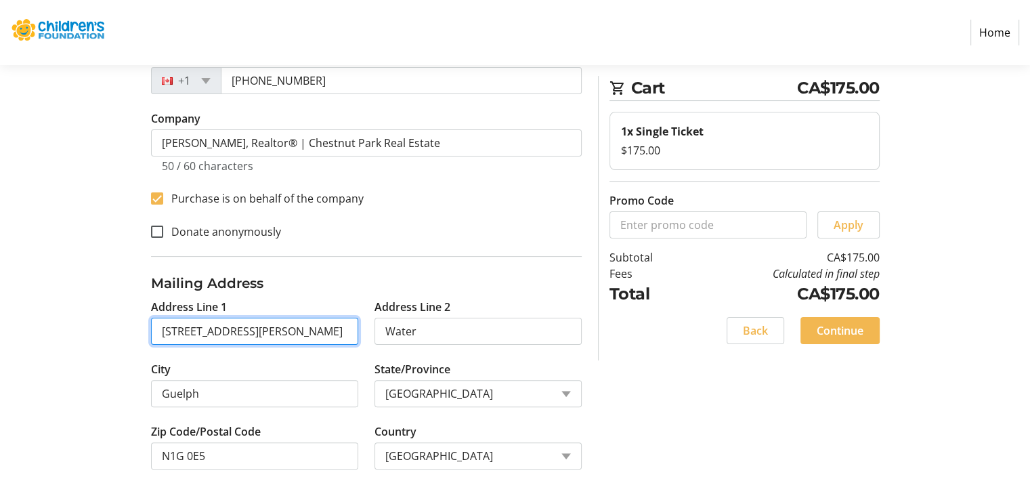
click at [212, 341] on input "[STREET_ADDRESS][PERSON_NAME]" at bounding box center [254, 331] width 207 height 27
click at [209, 332] on input "[STREET_ADDRESS][PERSON_NAME]" at bounding box center [254, 331] width 207 height 27
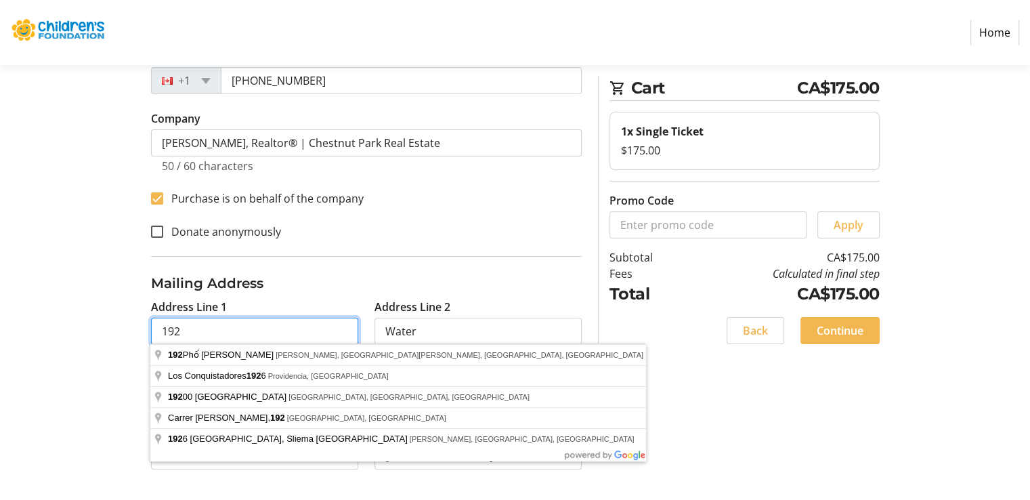
type input "192"
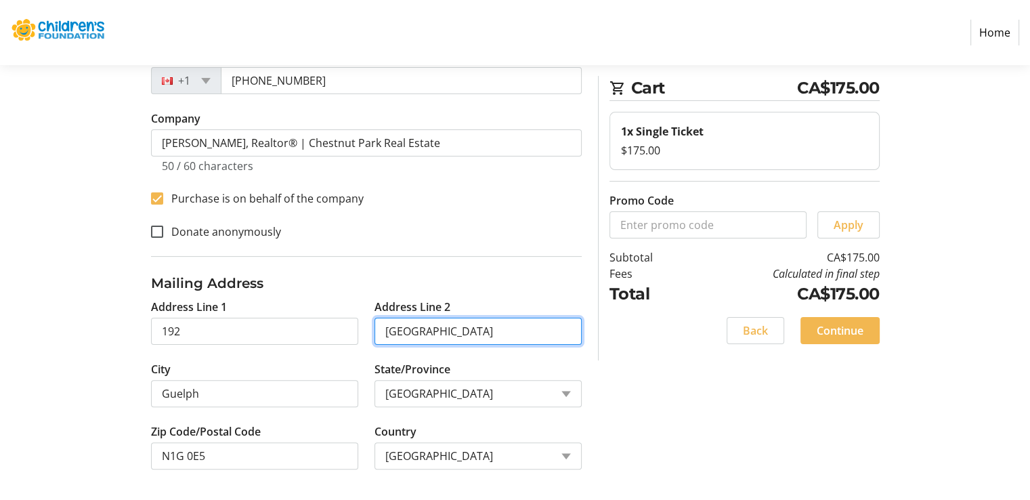
type input "[GEOGRAPHIC_DATA]"
click at [29, 294] on section "Step 1 of 5 Cart CA$175.00 1x Single Ticket $175.00 Promo Code Apply Subtotal C…" at bounding box center [515, 147] width 1030 height 710
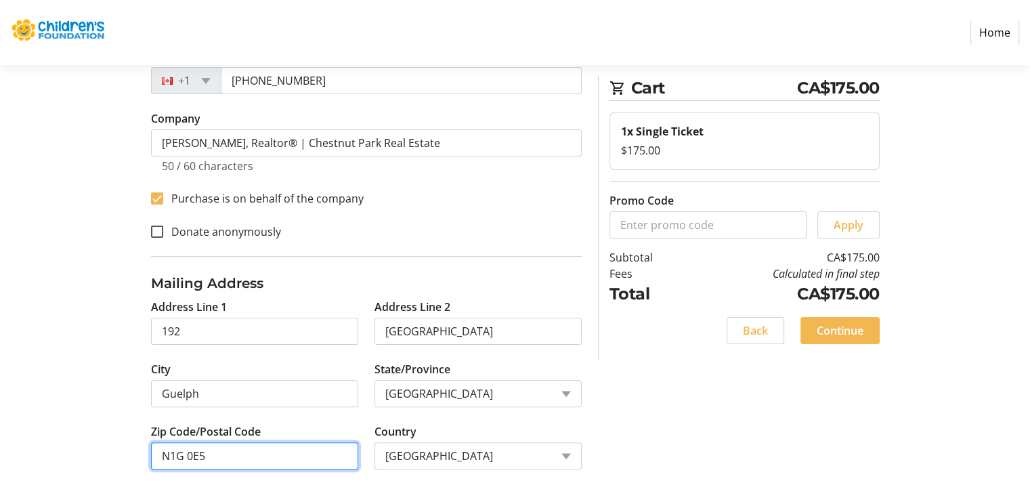
click at [198, 451] on input "N1G 0E5" at bounding box center [254, 455] width 207 height 27
type input "N1G 1B2"
click at [94, 344] on div "Contact Information Have an account? Log in to checkout more quickly and easily…" at bounding box center [515, 184] width 894 height 635
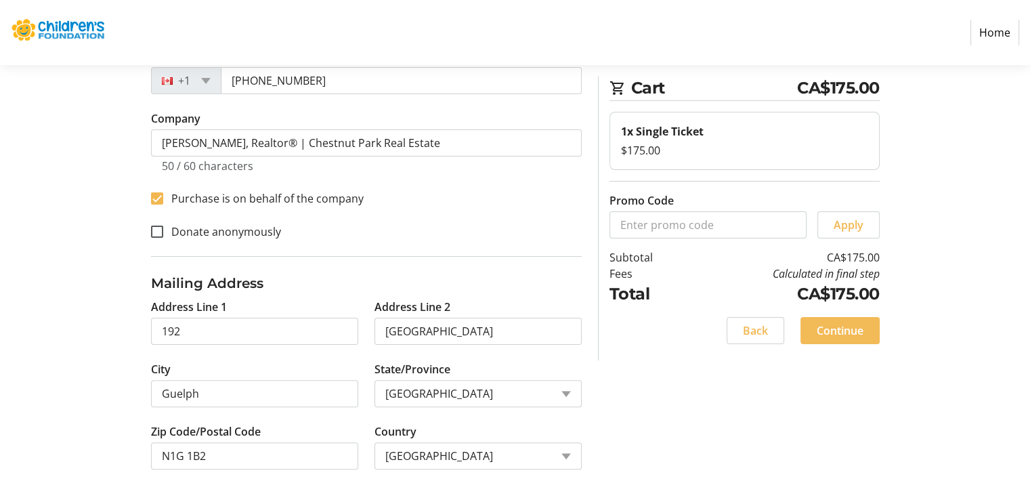
click at [829, 326] on span "Continue" at bounding box center [840, 330] width 47 height 16
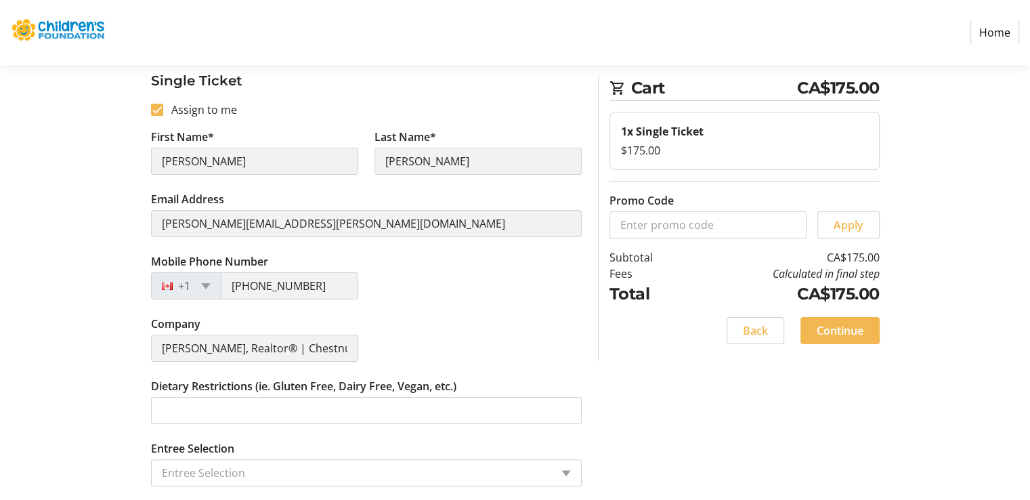
scroll to position [209, 0]
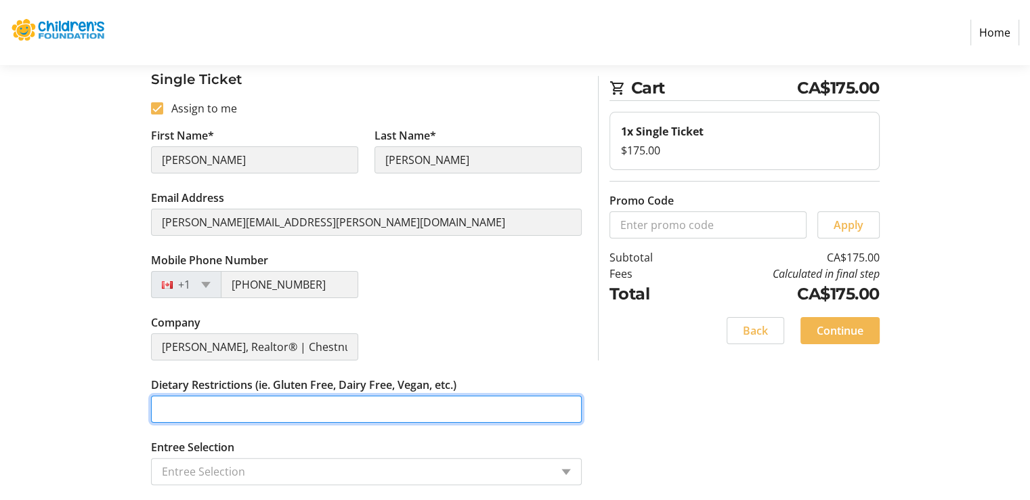
click at [188, 404] on input "Dietary Restrictions (ie. Gluten Free, Dairy Free, Vegan, etc.)" at bounding box center [366, 408] width 431 height 27
type input "N/A"
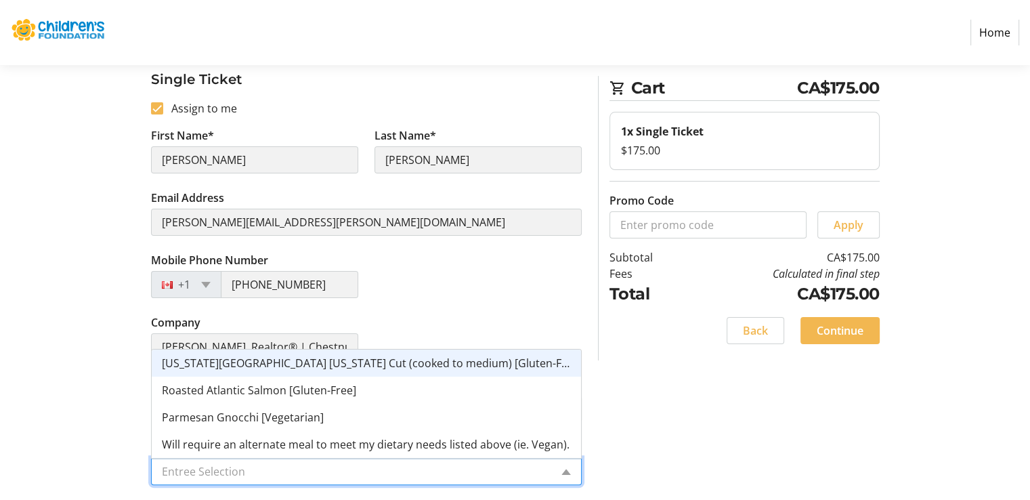
click at [230, 475] on input "Entree Selection" at bounding box center [356, 471] width 389 height 16
click at [219, 364] on span "[US_STATE][GEOGRAPHIC_DATA] [US_STATE] Cut (cooked to medium) [Gluten-Free]" at bounding box center [372, 362] width 420 height 15
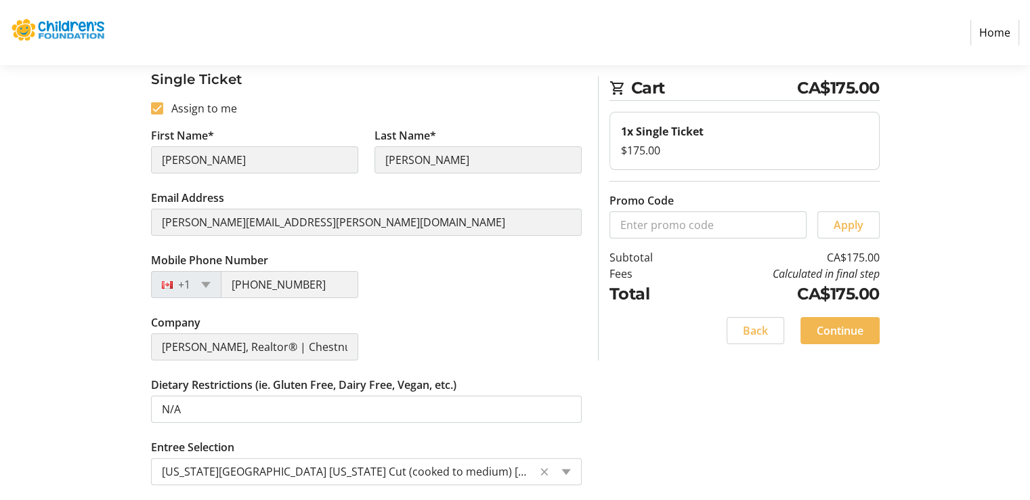
click at [119, 366] on div "Assign Tickets Enter details for each attendee so that they receive their ticke…" at bounding box center [515, 215] width 894 height 571
click at [842, 322] on span "Continue" at bounding box center [840, 330] width 47 height 16
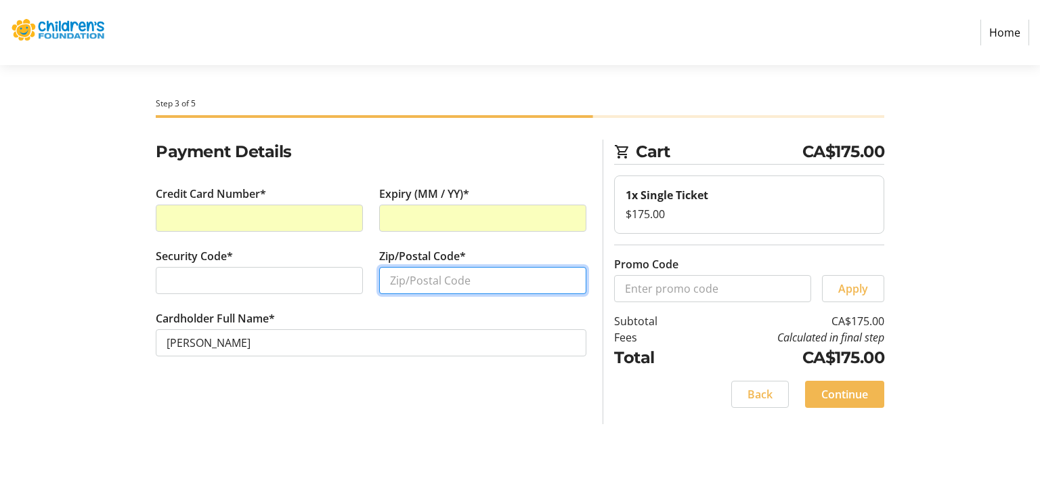
click at [401, 274] on input "Zip/Postal Code*" at bounding box center [482, 280] width 207 height 27
click at [399, 282] on input "Ni" at bounding box center [482, 280] width 207 height 27
paste input "1G 1B2"
type input "N1G 1B2"
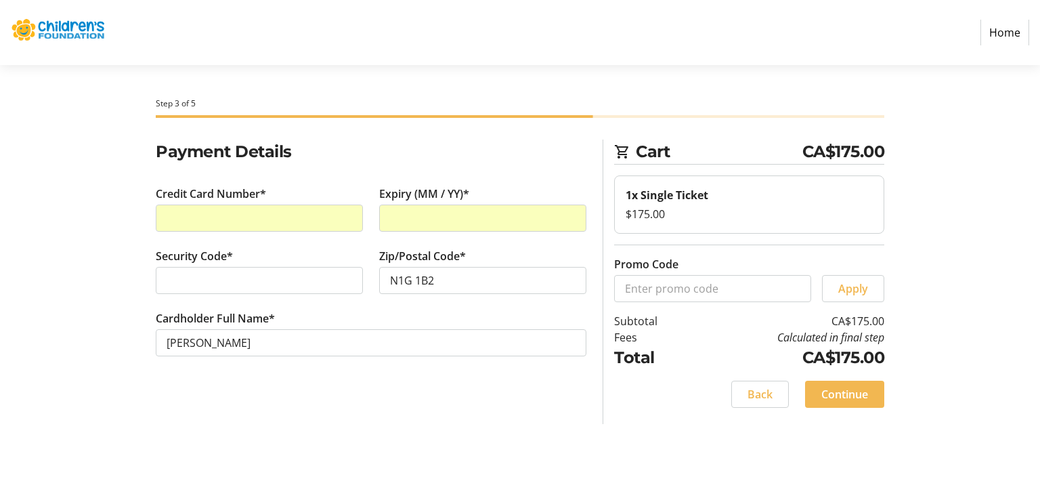
click at [83, 307] on div "Payment Details Credit Card Number* Expiry (MM / YY)* Security Code* Zip/Postal…" at bounding box center [520, 281] width 894 height 284
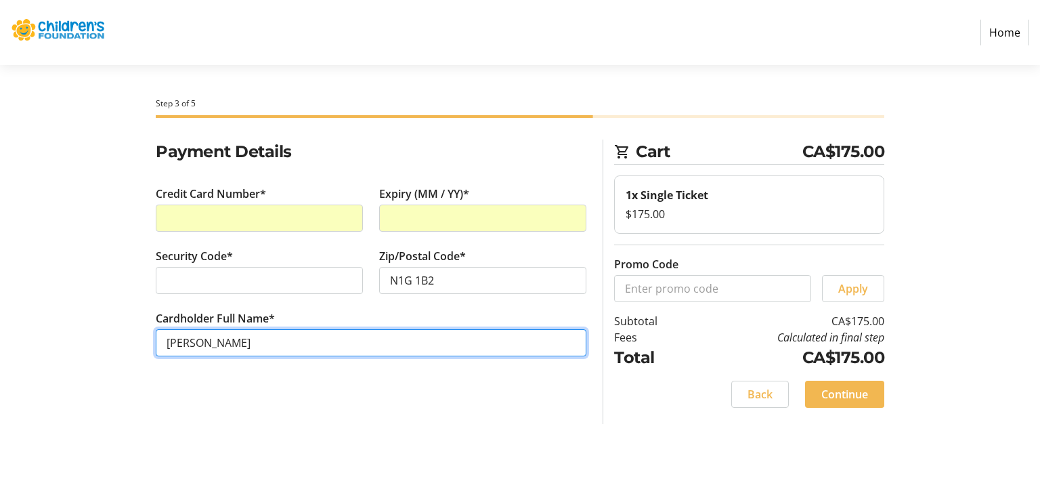
click at [204, 339] on input "[PERSON_NAME]" at bounding box center [371, 342] width 431 height 27
type input "[PERSON_NAME] [PERSON_NAME]"
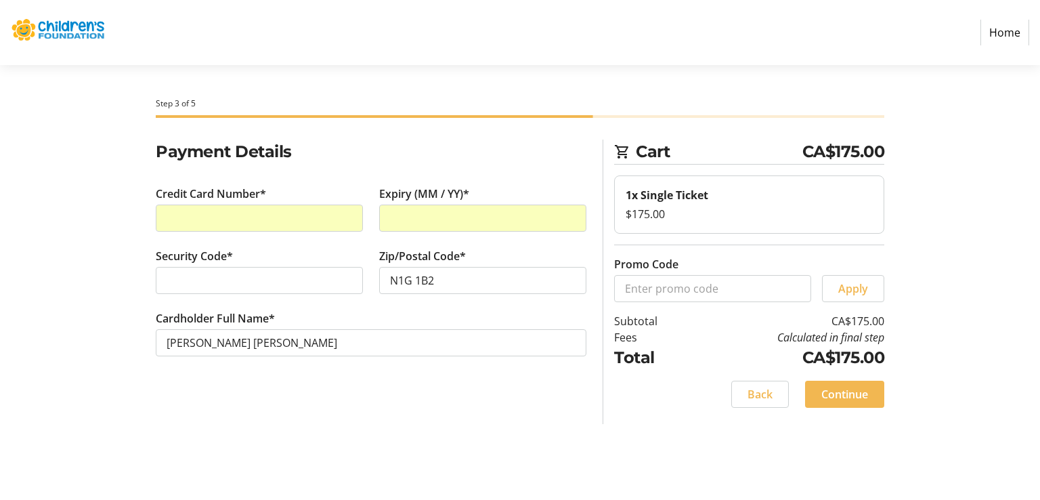
click at [376, 391] on div "Payment Details Credit Card Number* Expiry (MM / YY)* Security Code* Zip/Postal…" at bounding box center [371, 281] width 447 height 284
click at [829, 393] on span "Continue" at bounding box center [844, 394] width 47 height 16
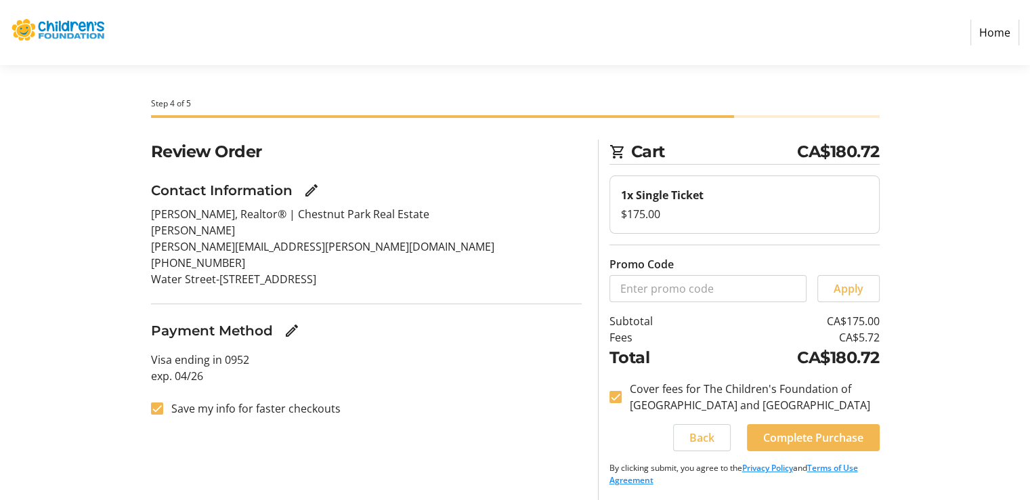
scroll to position [2, 0]
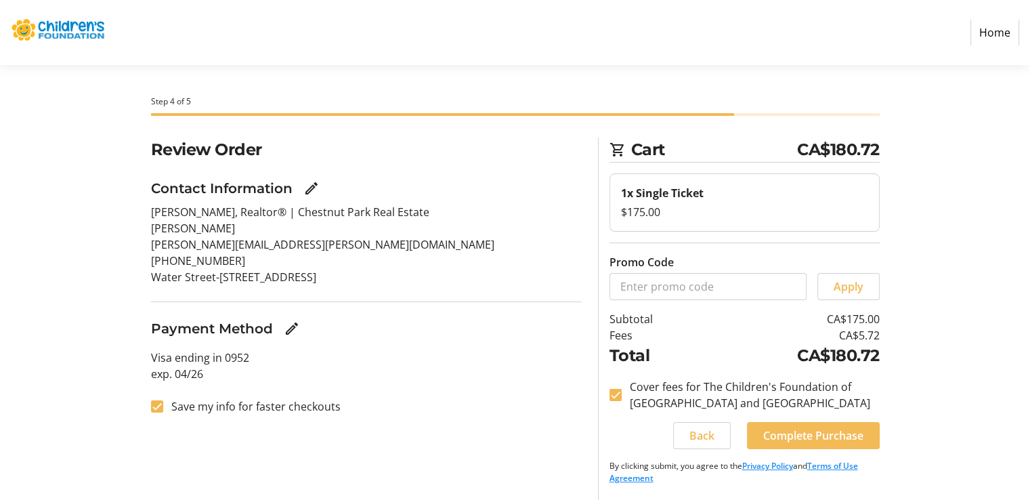
click at [814, 431] on span "Complete Purchase" at bounding box center [813, 435] width 100 height 16
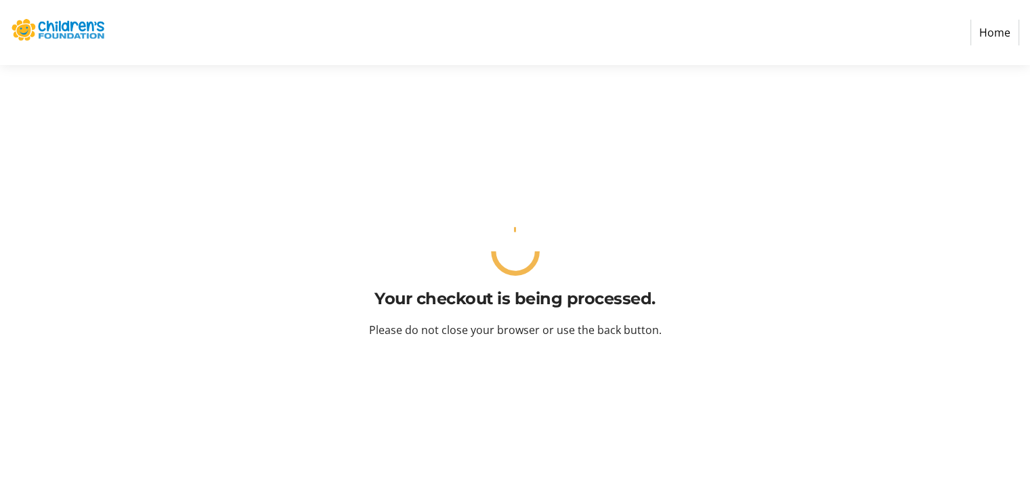
scroll to position [0, 0]
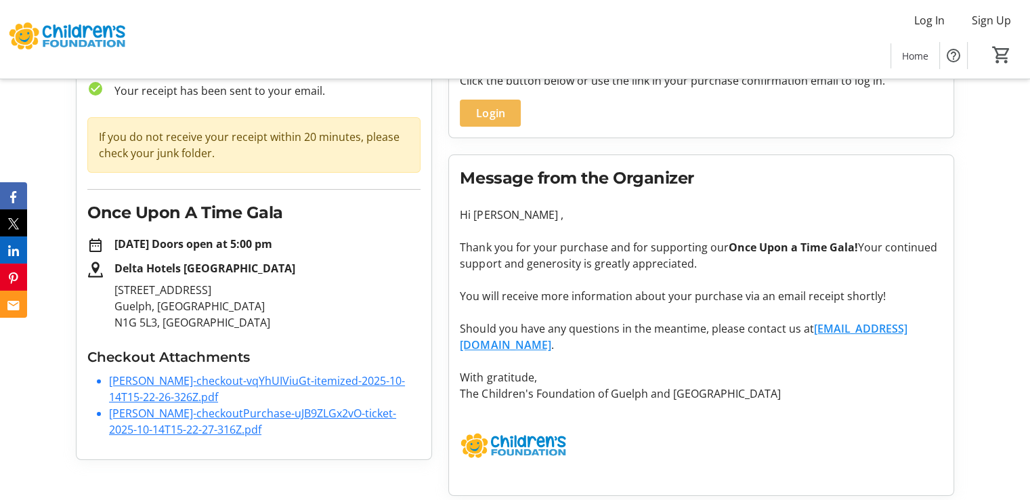
scroll to position [98, 0]
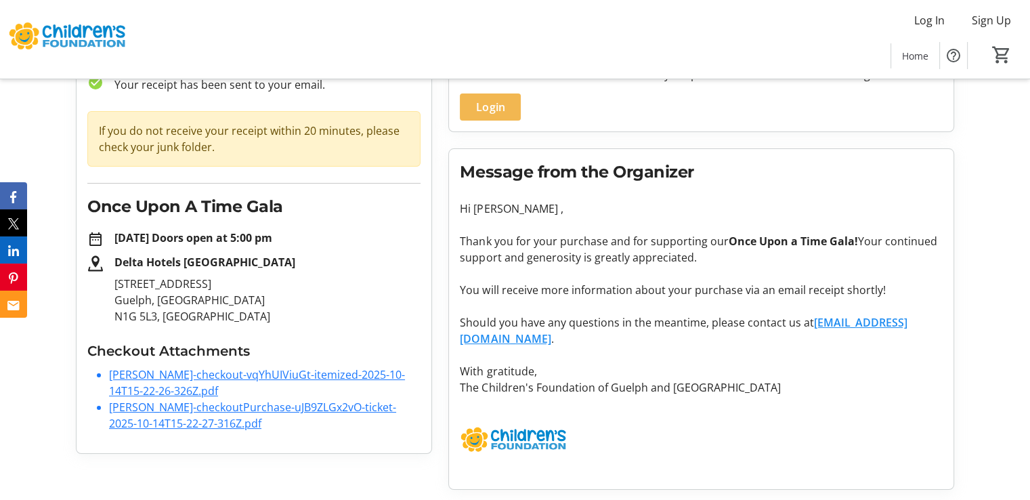
drag, startPoint x: 656, startPoint y: 337, endPoint x: 460, endPoint y: 333, distance: 195.7
click at [460, 333] on p "Should you have any questions in the meantime, please contact us at [EMAIL_ADDR…" at bounding box center [701, 330] width 483 height 32
click at [565, 286] on p "You will receive more information about your purchase via an email receipt shor…" at bounding box center [701, 290] width 483 height 16
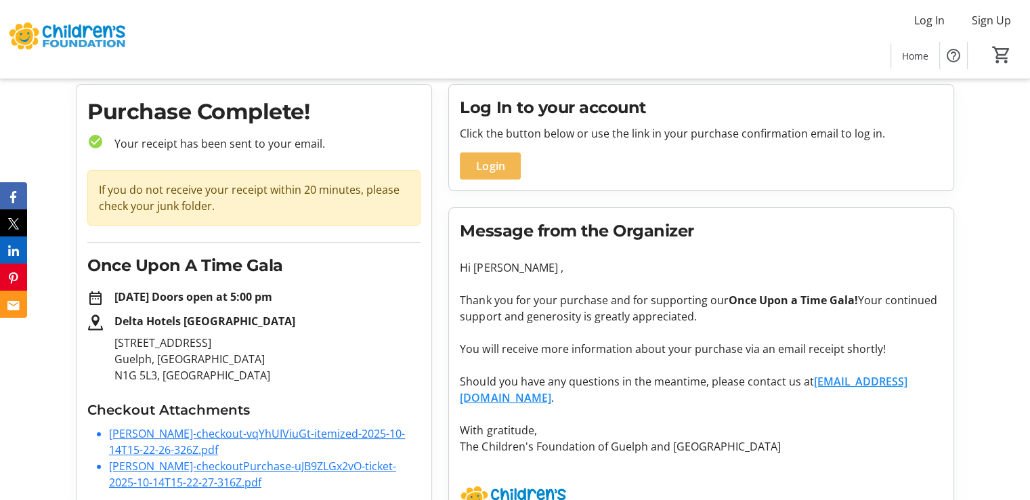
scroll to position [0, 0]
